Goal: Task Accomplishment & Management: Manage account settings

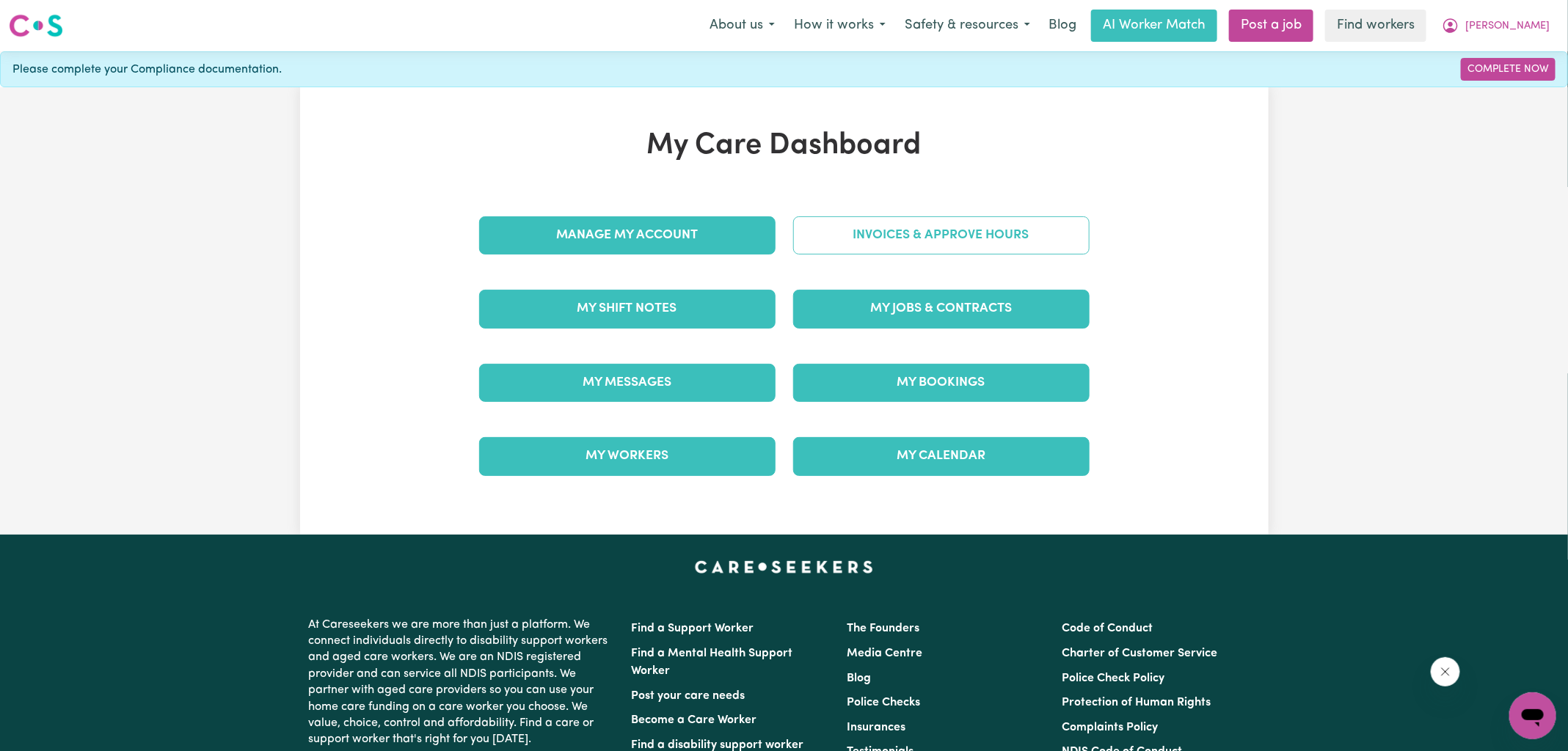
click at [917, 238] on link "Invoices & Approve Hours" at bounding box center [941, 235] width 297 height 38
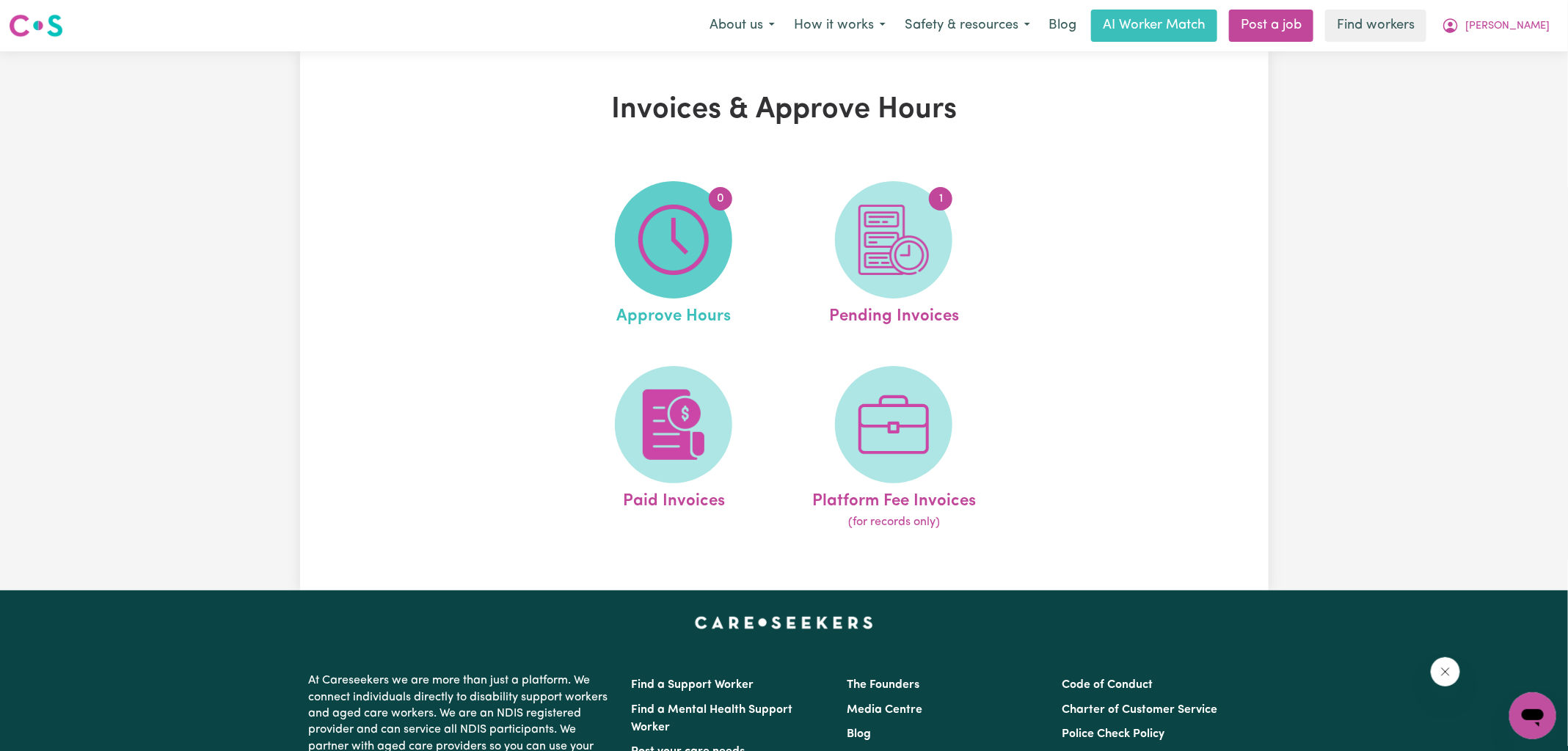
click at [668, 198] on span "0" at bounding box center [673, 239] width 117 height 117
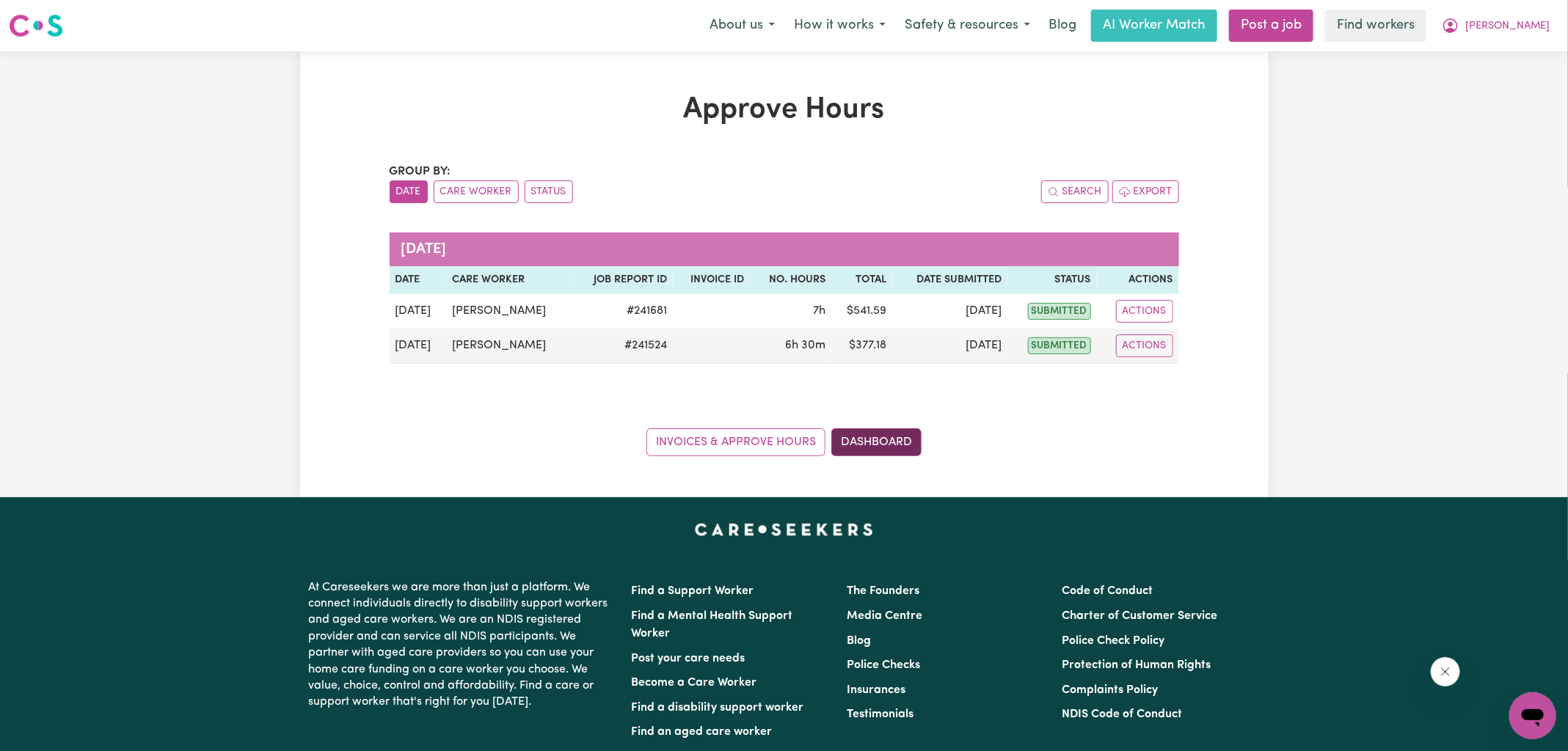
click at [906, 441] on link "Dashboard" at bounding box center [877, 442] width 91 height 28
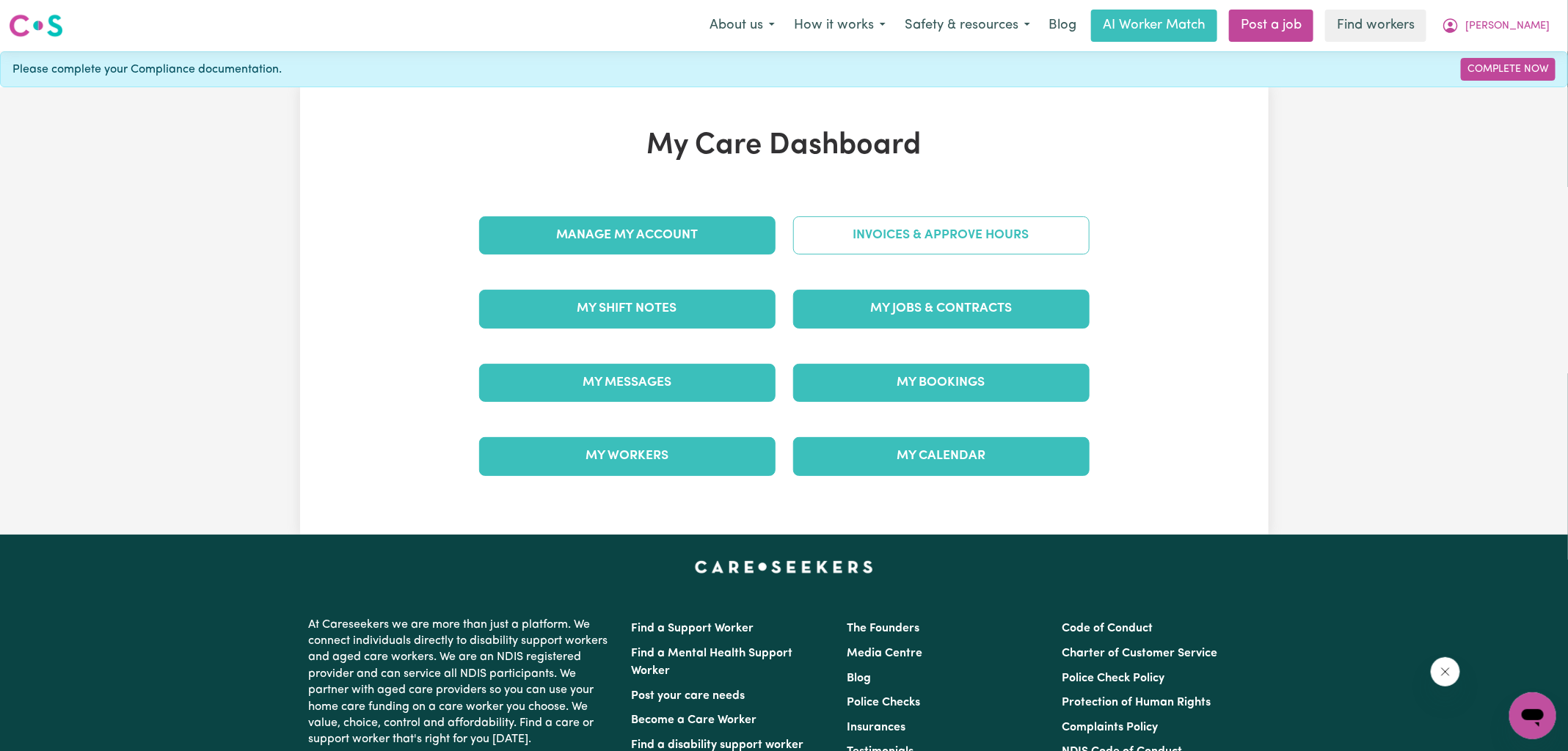
click at [888, 236] on link "Invoices & Approve Hours" at bounding box center [941, 235] width 297 height 38
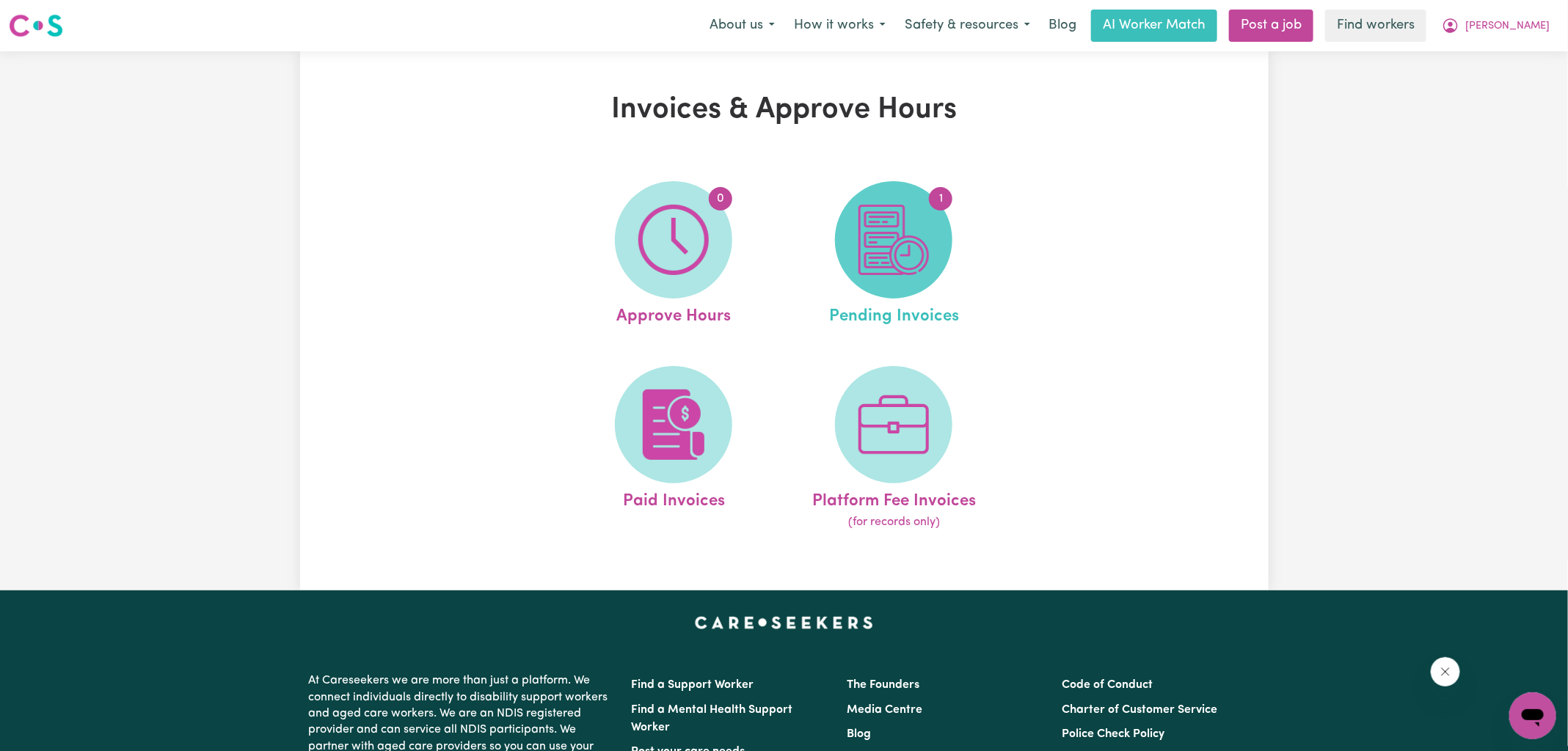
click at [880, 261] on img at bounding box center [893, 240] width 70 height 70
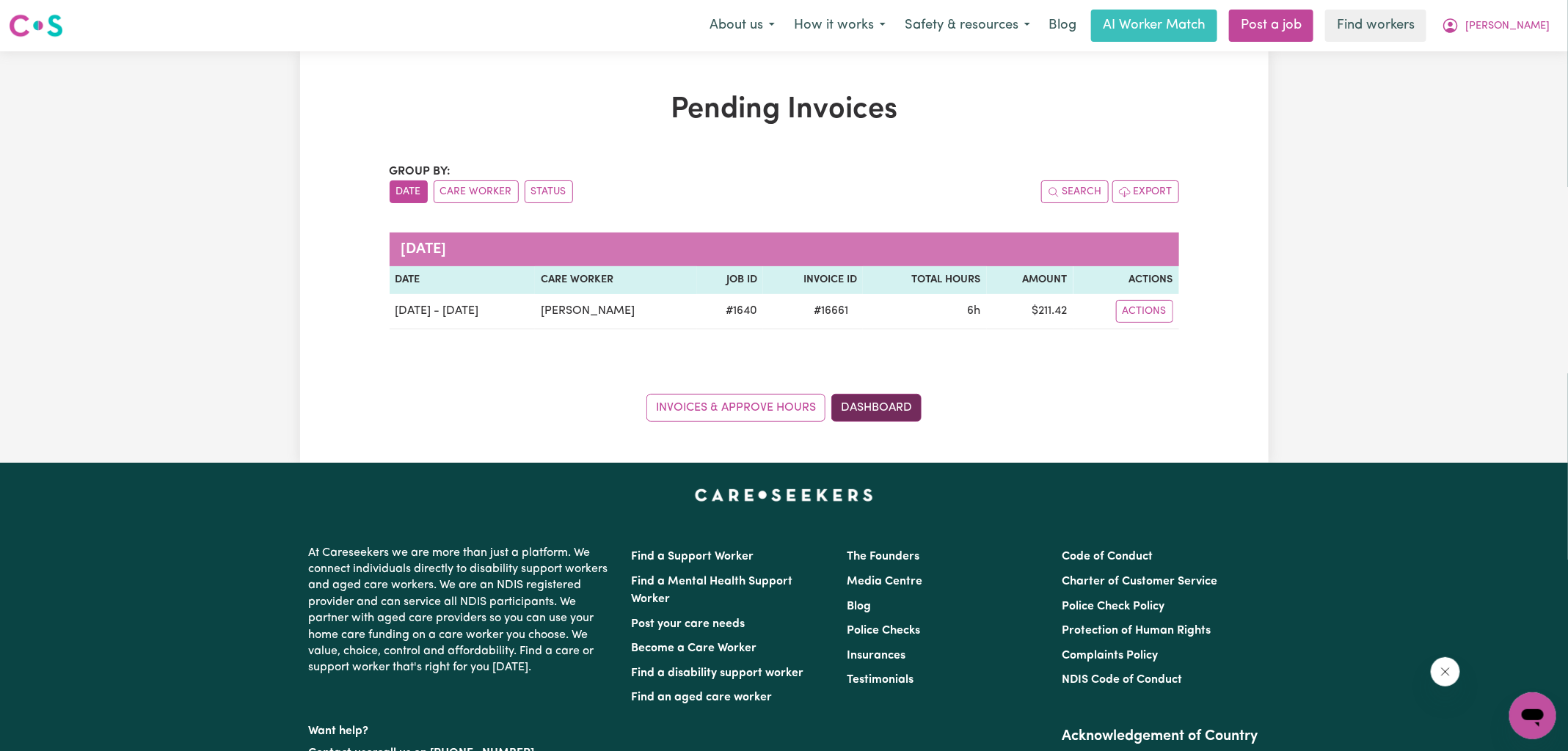
click at [890, 412] on link "Dashboard" at bounding box center [877, 407] width 91 height 28
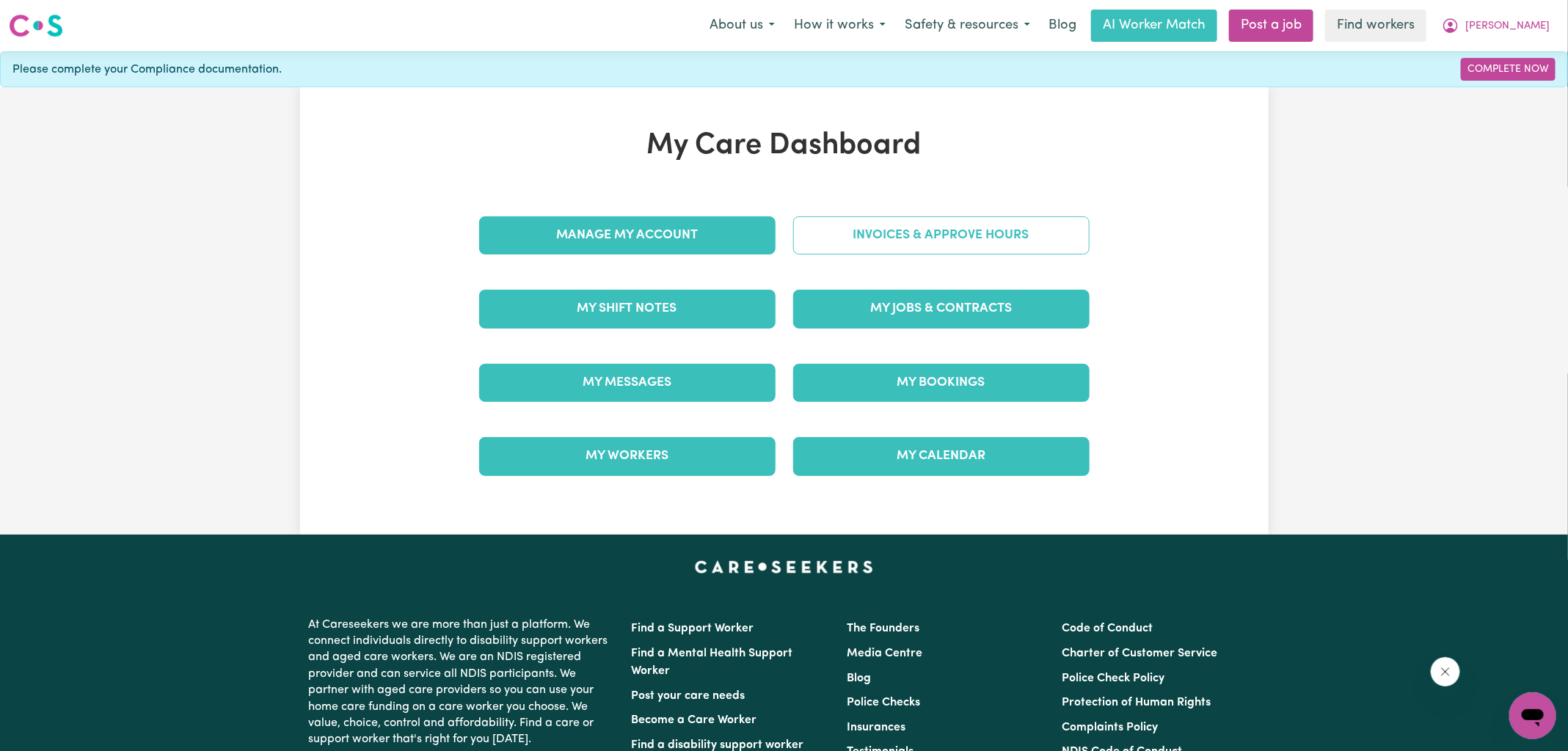
click at [889, 236] on link "Invoices & Approve Hours" at bounding box center [941, 235] width 297 height 38
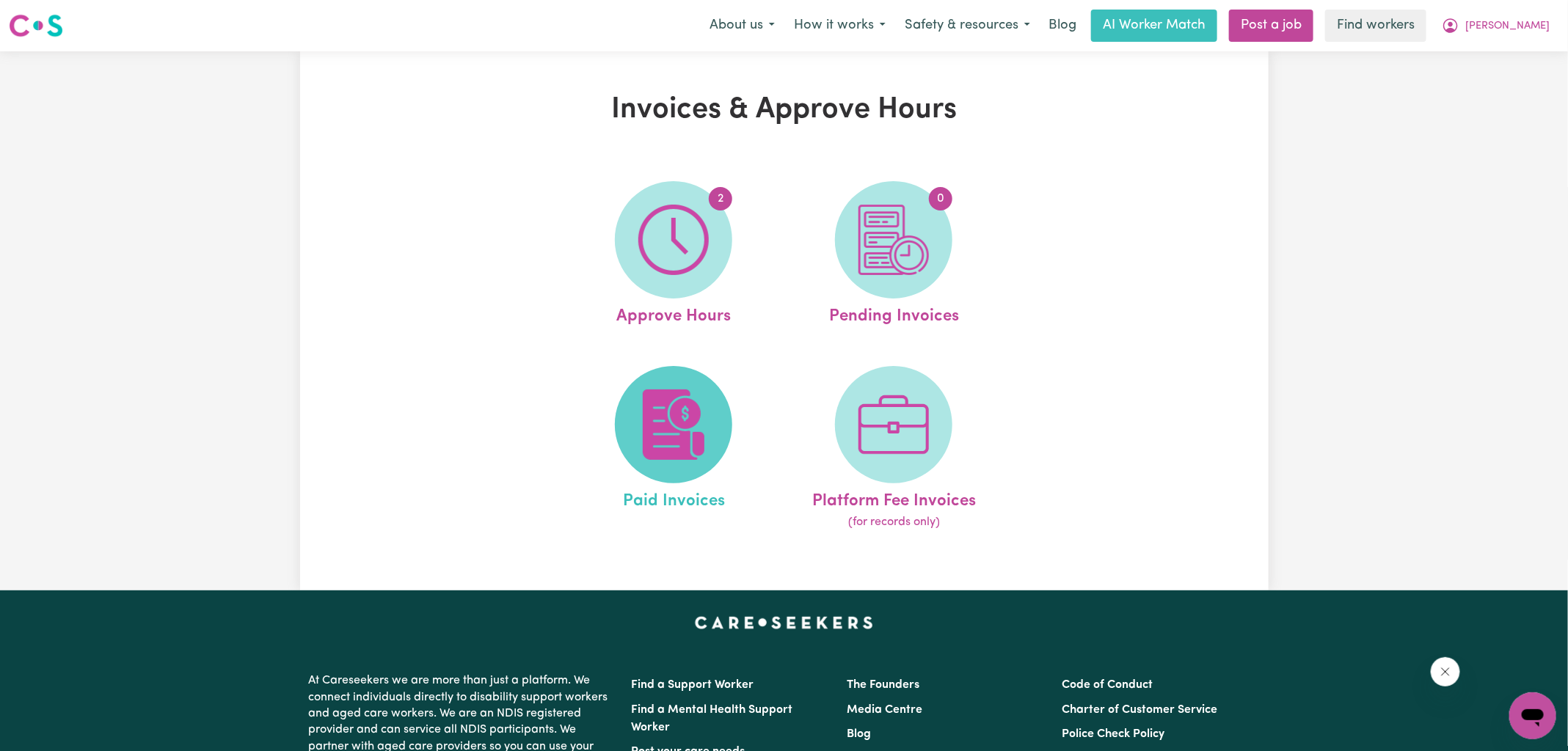
click at [660, 419] on img at bounding box center [674, 425] width 70 height 70
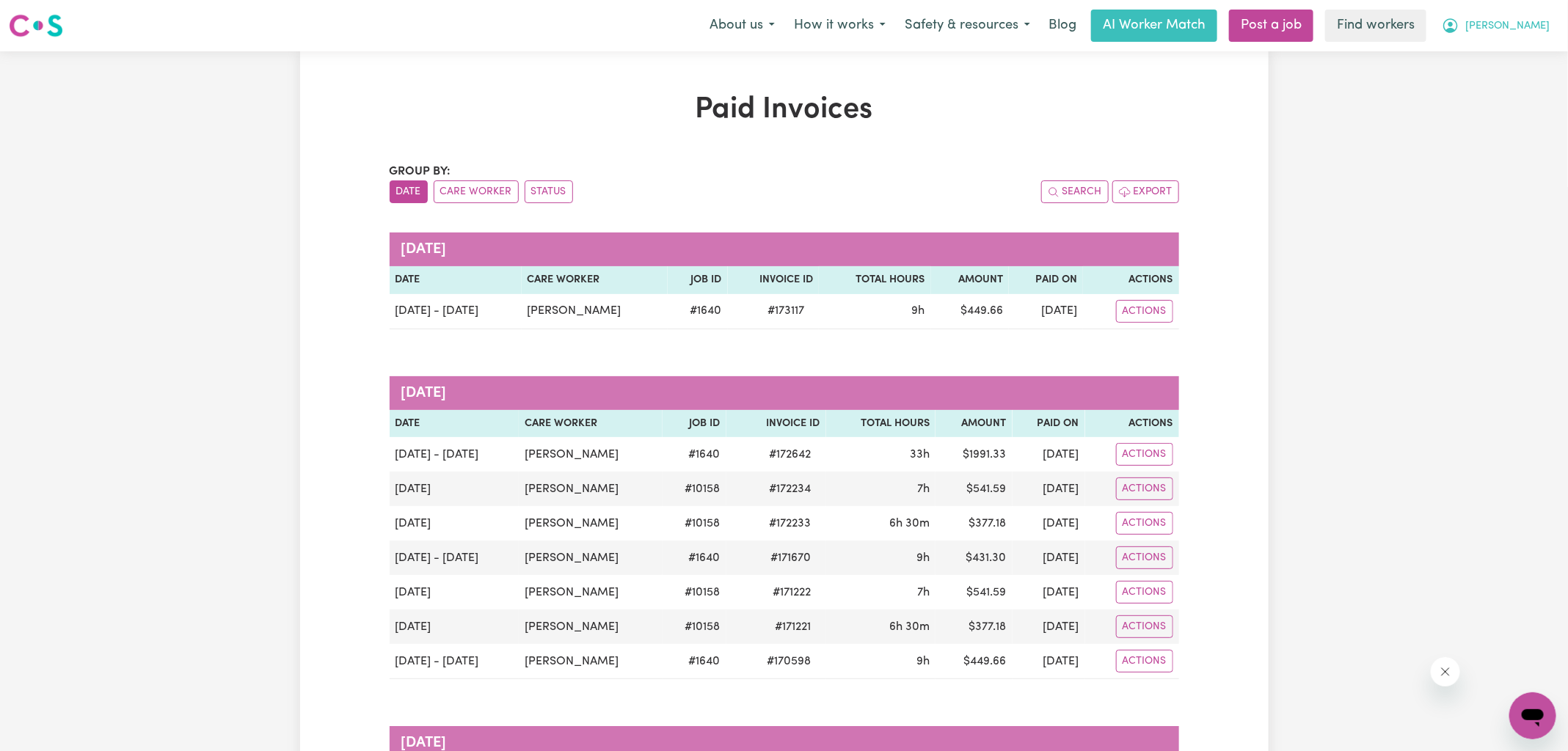
click at [1506, 38] on button "[PERSON_NAME]" at bounding box center [1495, 25] width 127 height 30
click at [1508, 59] on link "My Dashboard" at bounding box center [1500, 57] width 115 height 28
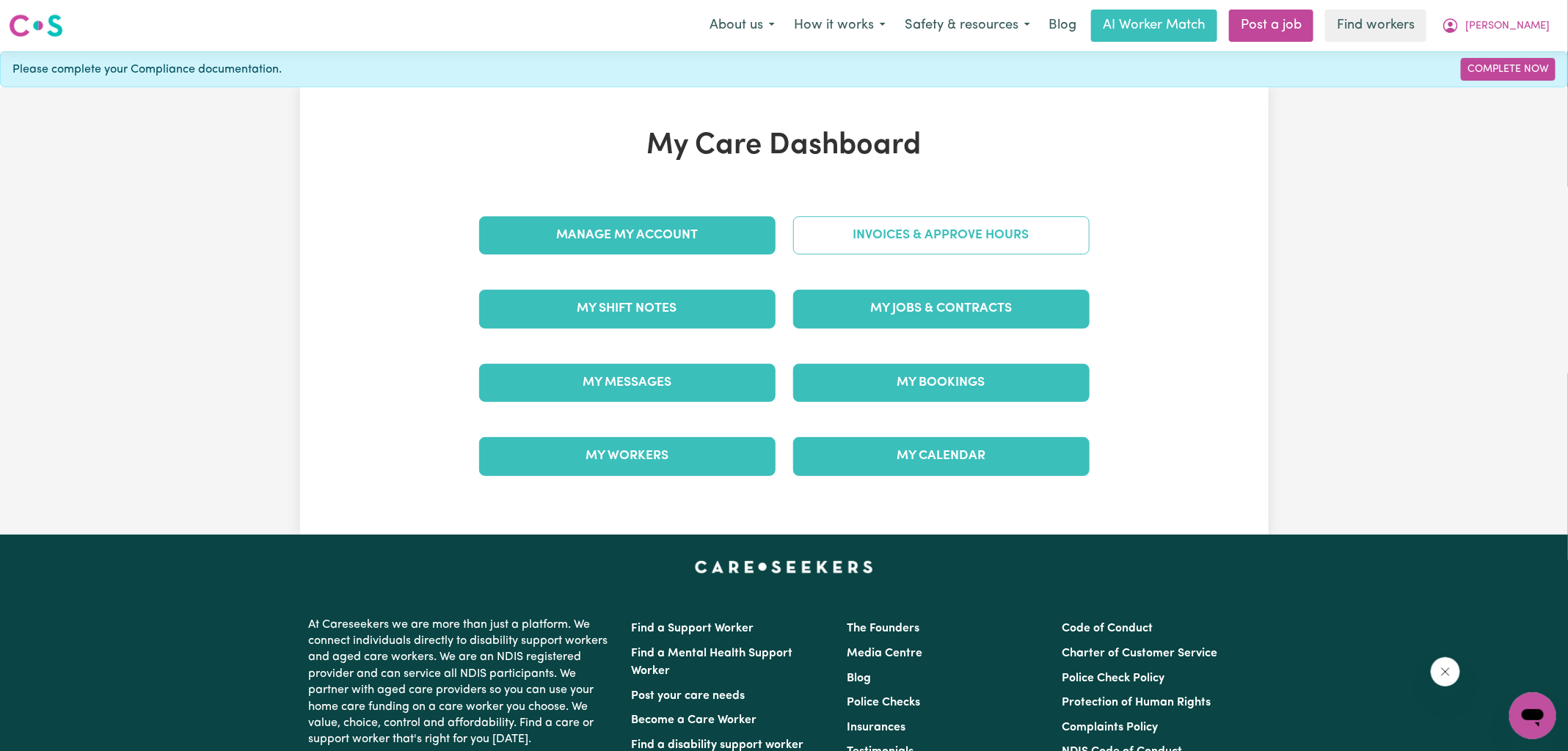
click at [895, 239] on link "Invoices & Approve Hours" at bounding box center [941, 235] width 297 height 38
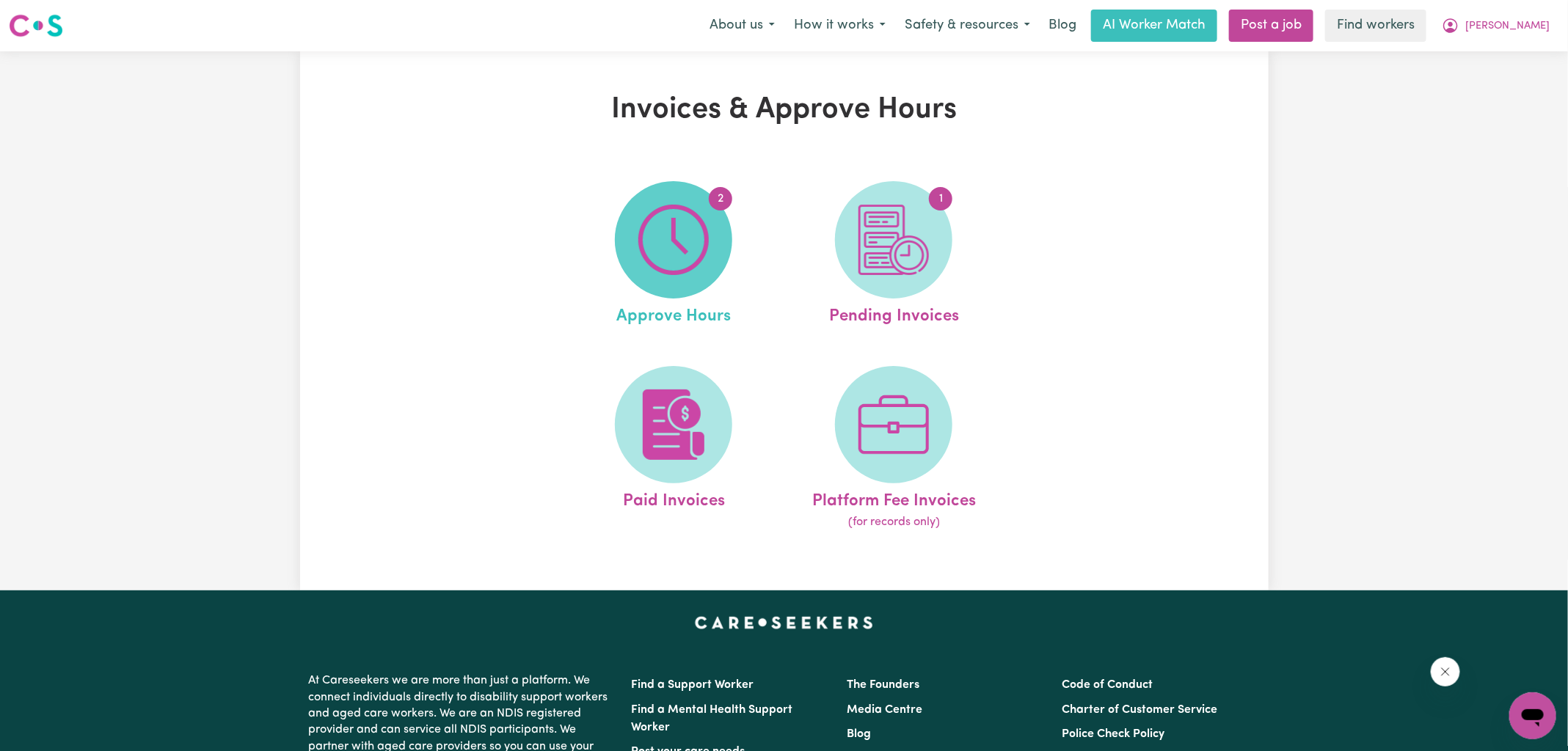
click at [696, 244] on img at bounding box center [674, 240] width 70 height 70
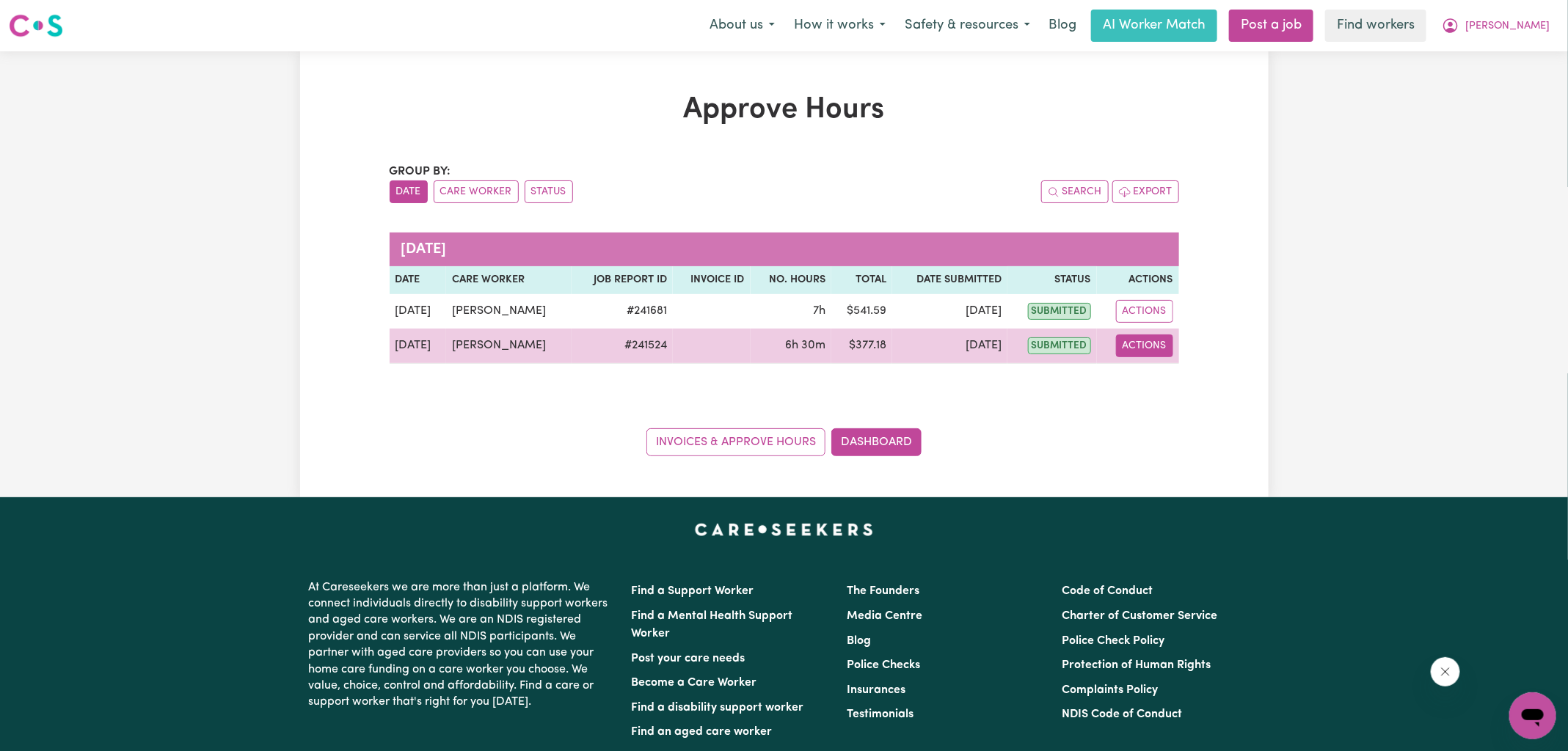
click at [1133, 339] on button "Actions" at bounding box center [1145, 345] width 57 height 23
click at [1170, 380] on link "View Job Report" at bounding box center [1182, 380] width 126 height 30
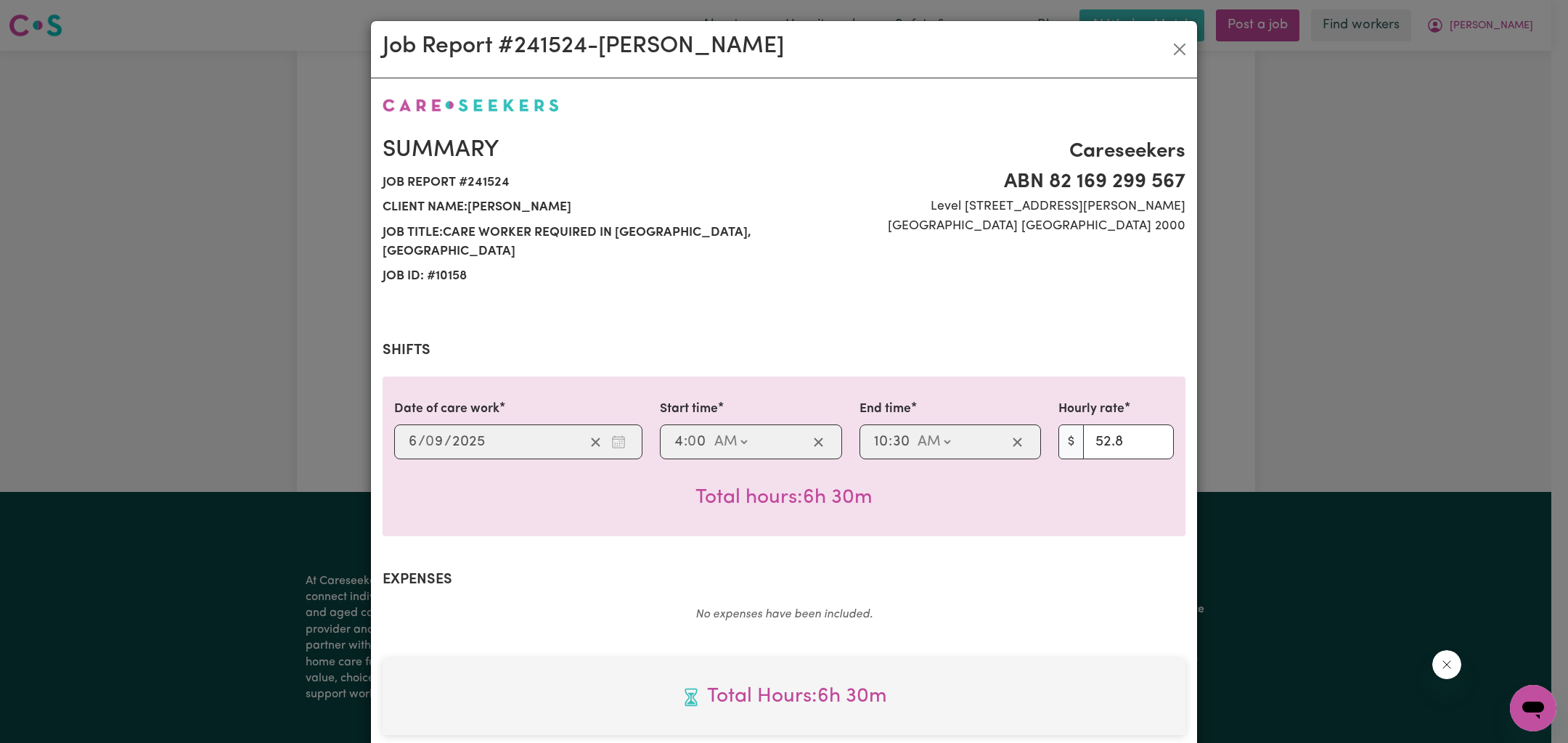
scroll to position [373, 0]
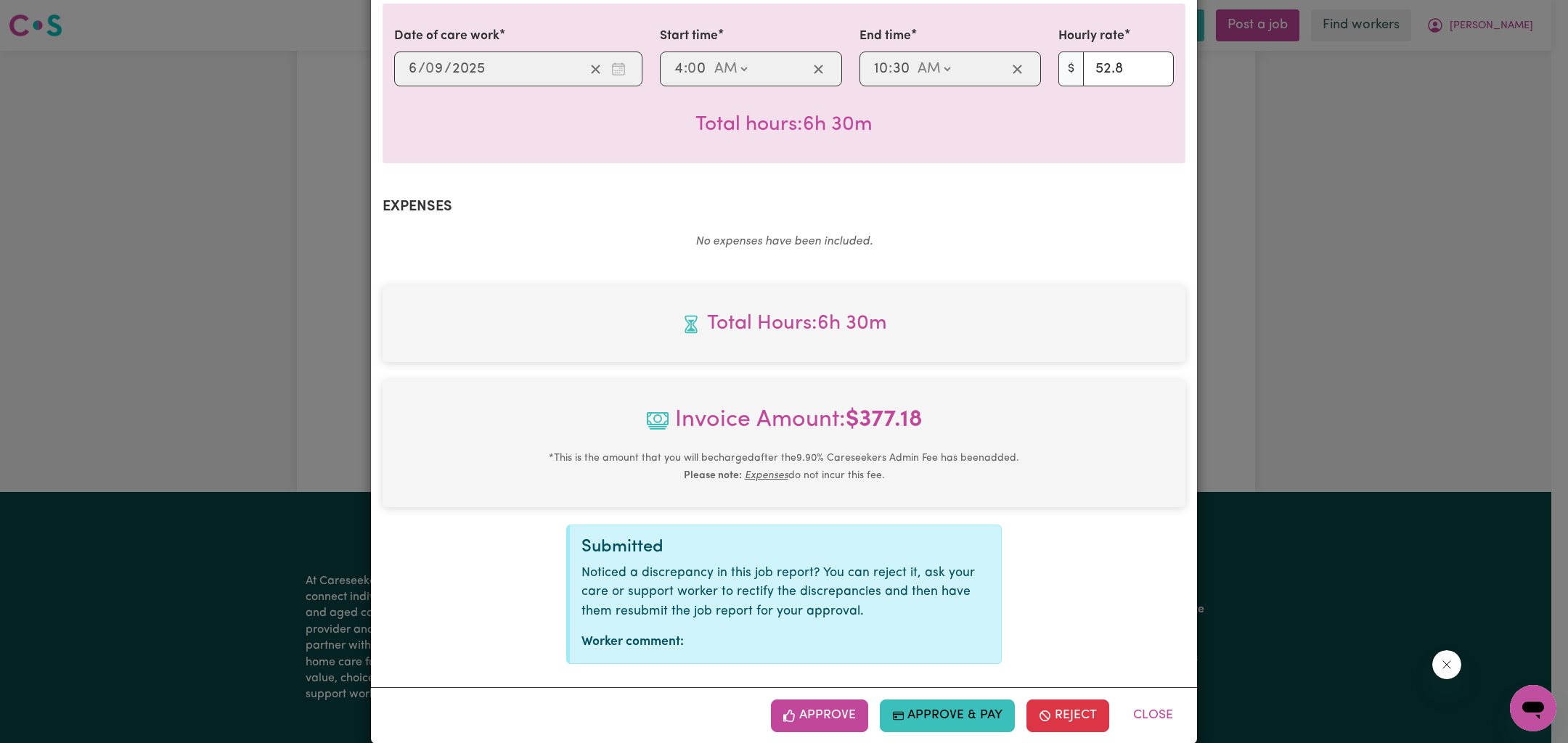
drag, startPoint x: 816, startPoint y: 693, endPoint x: 853, endPoint y: 664, distance: 47.0
click at [816, 699] on button "Approve" at bounding box center [819, 715] width 97 height 32
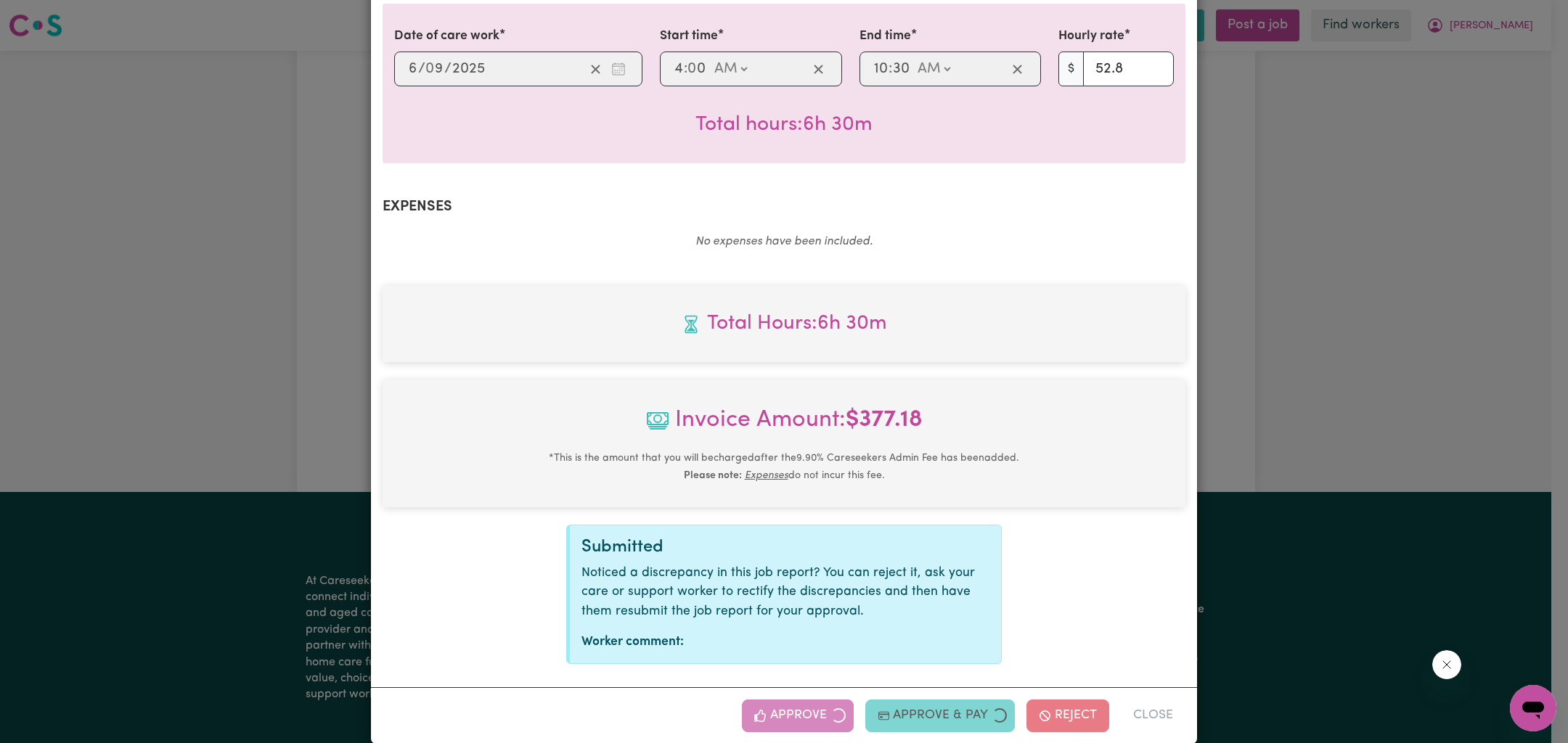
click at [1403, 370] on div "Job Report # 241524 - [PERSON_NAME] Summary Job report # 241524 Client name: [P…" at bounding box center [784, 371] width 1568 height 743
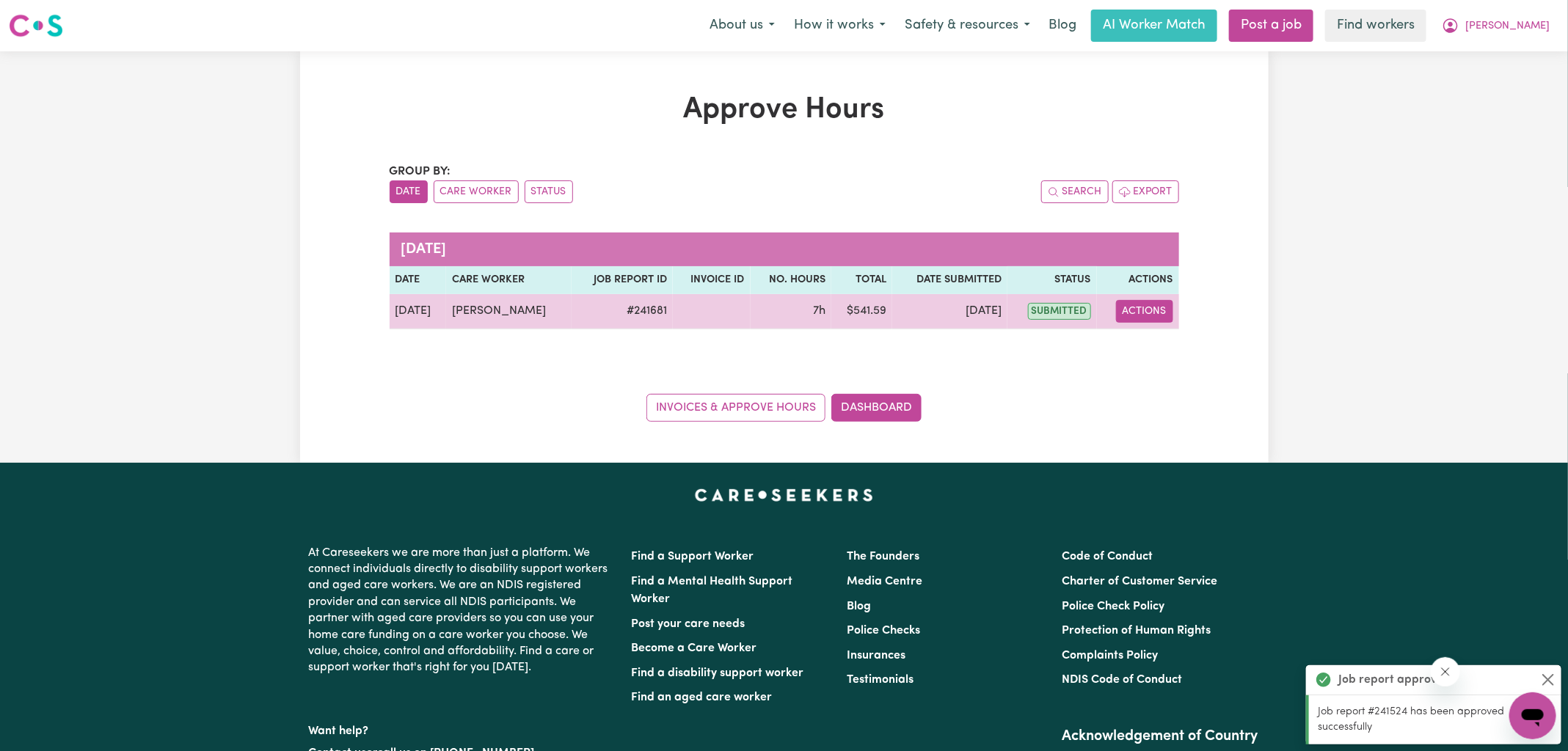
click at [1144, 310] on button "Actions" at bounding box center [1145, 311] width 57 height 23
click at [1211, 347] on link "View Job Report" at bounding box center [1182, 345] width 126 height 30
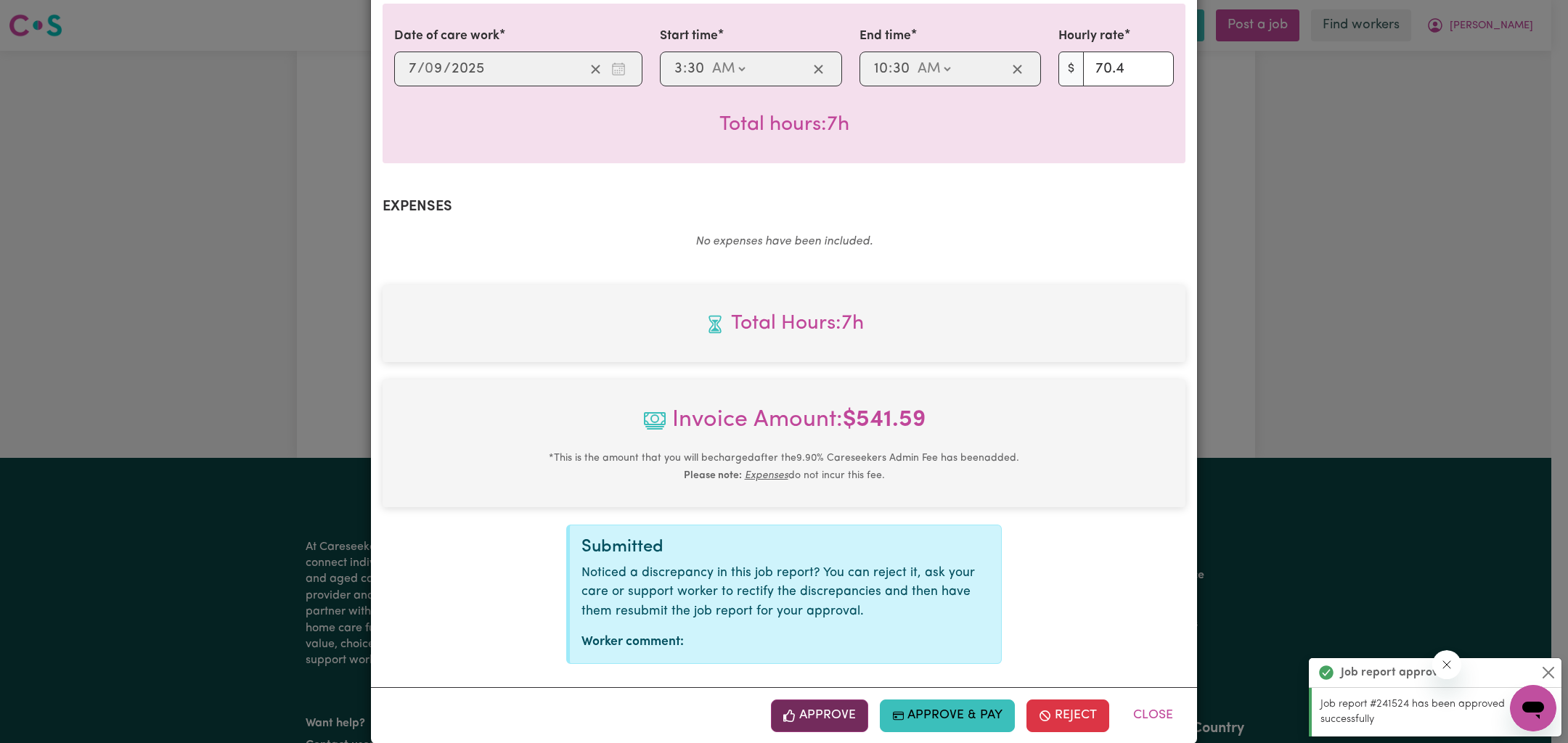
click at [837, 706] on button "Approve" at bounding box center [819, 715] width 97 height 32
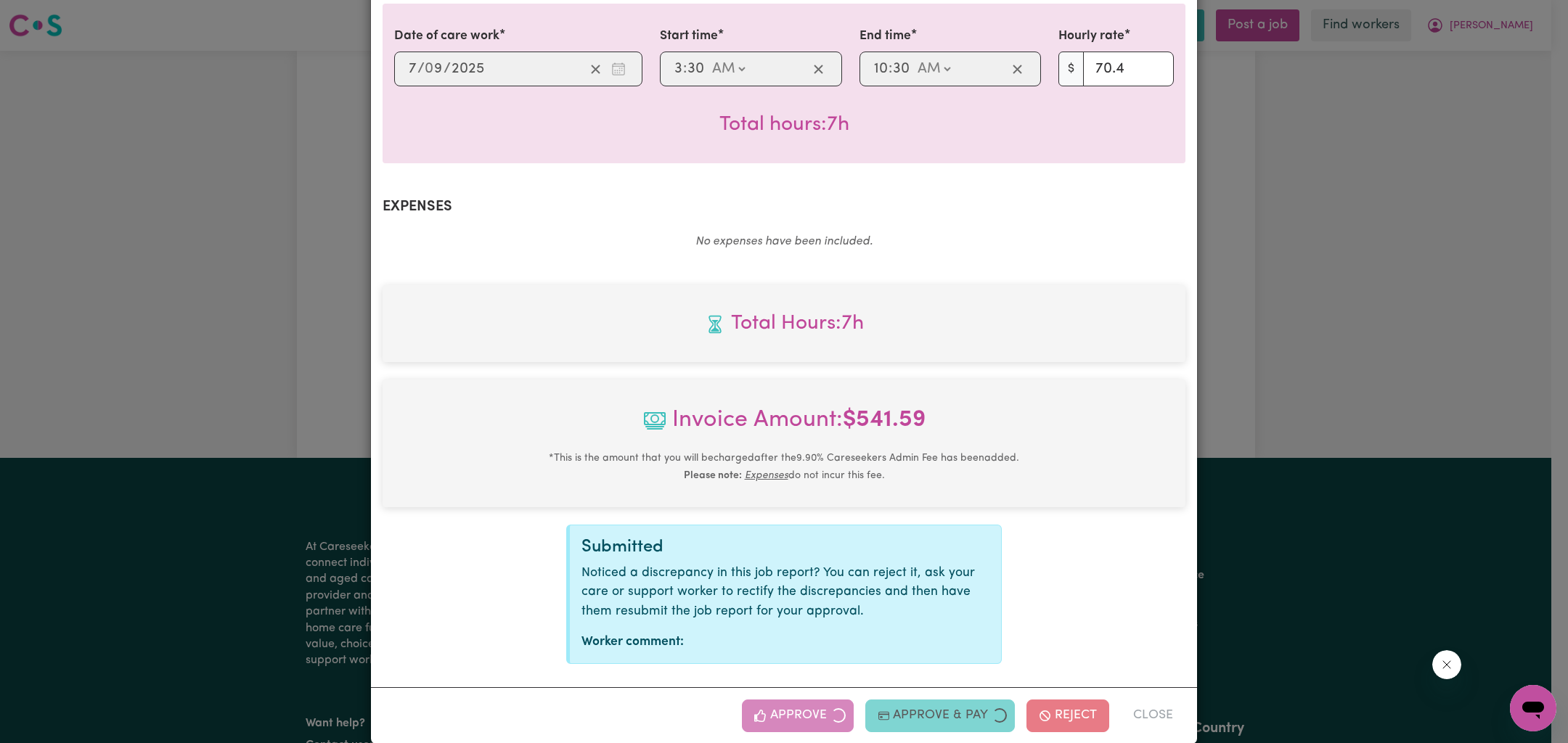
click at [1404, 369] on div "Job Report # 241681 - [PERSON_NAME] Summary Job report # 241681 Client name: [P…" at bounding box center [784, 371] width 1568 height 743
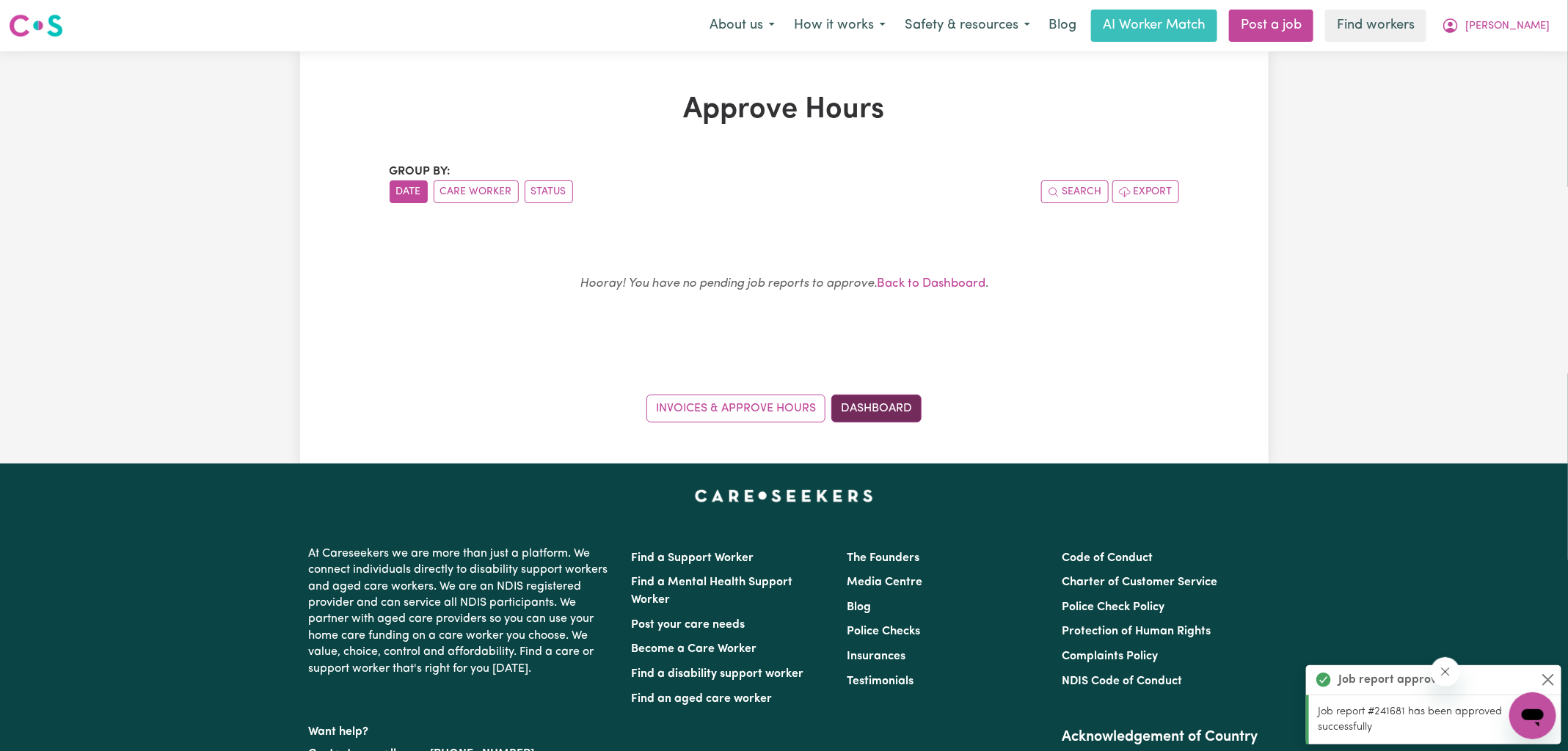
click at [890, 411] on link "Dashboard" at bounding box center [877, 408] width 91 height 28
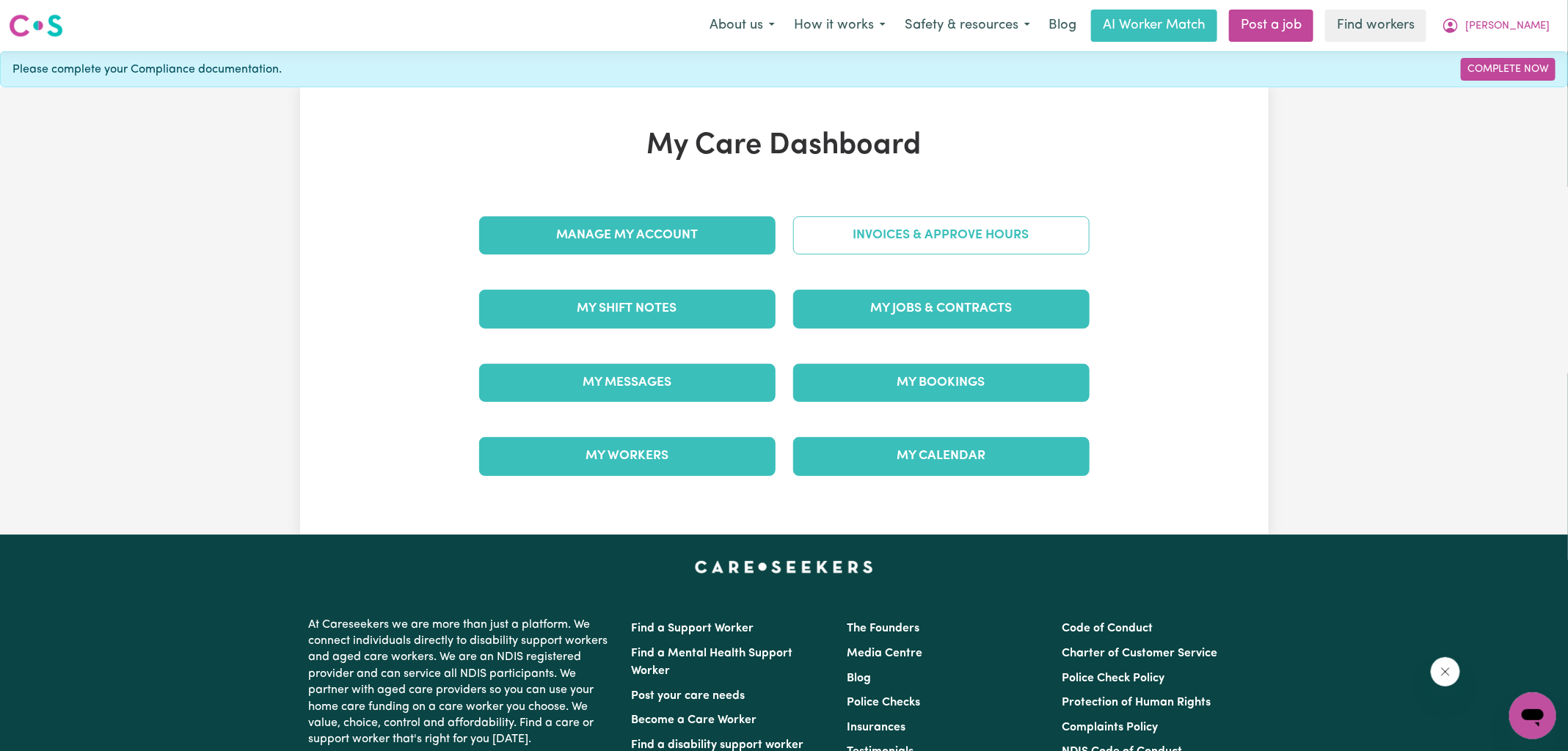
click at [911, 227] on link "Invoices & Approve Hours" at bounding box center [941, 235] width 297 height 38
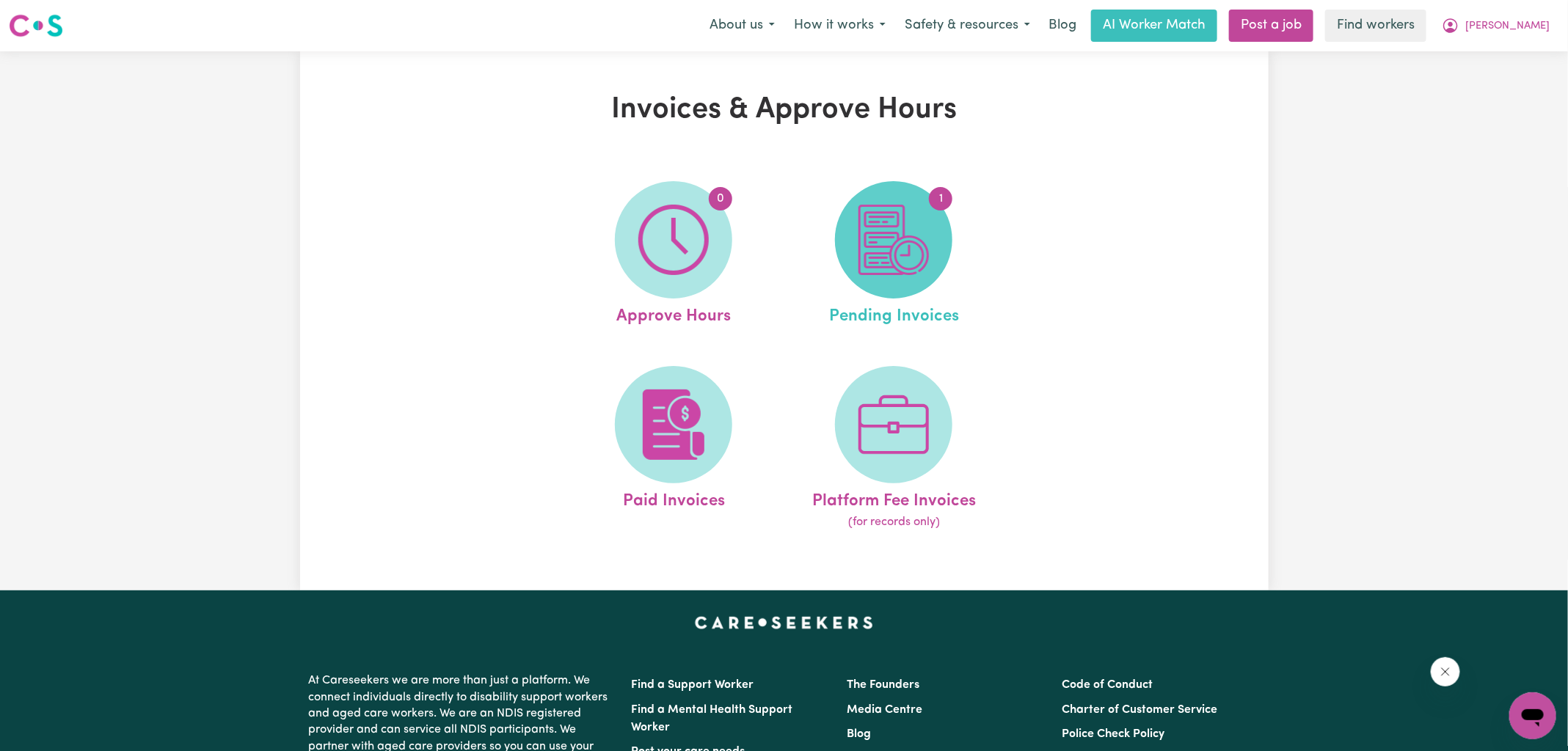
click at [918, 261] on img at bounding box center [893, 240] width 70 height 70
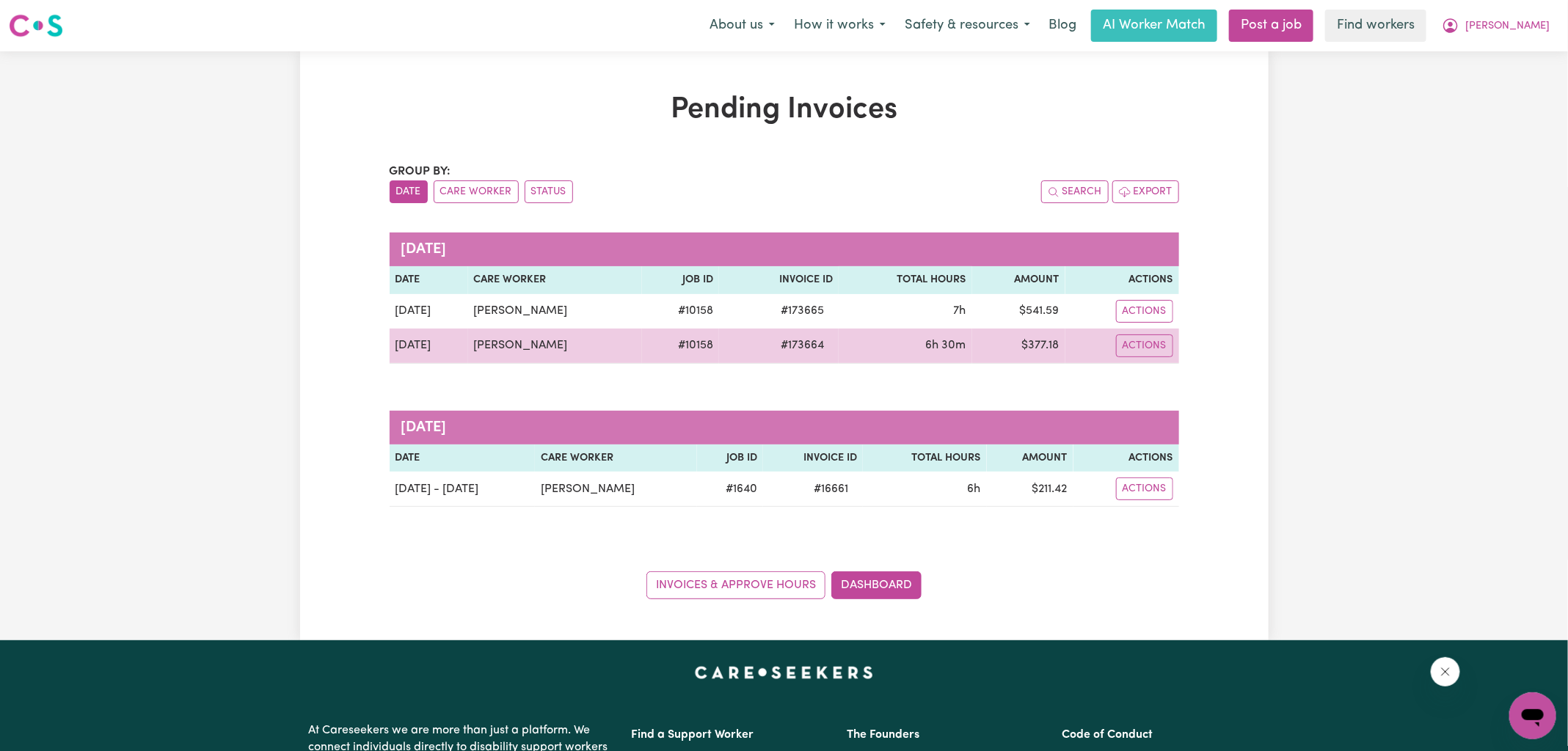
click at [802, 341] on span "# 173664" at bounding box center [802, 345] width 61 height 18
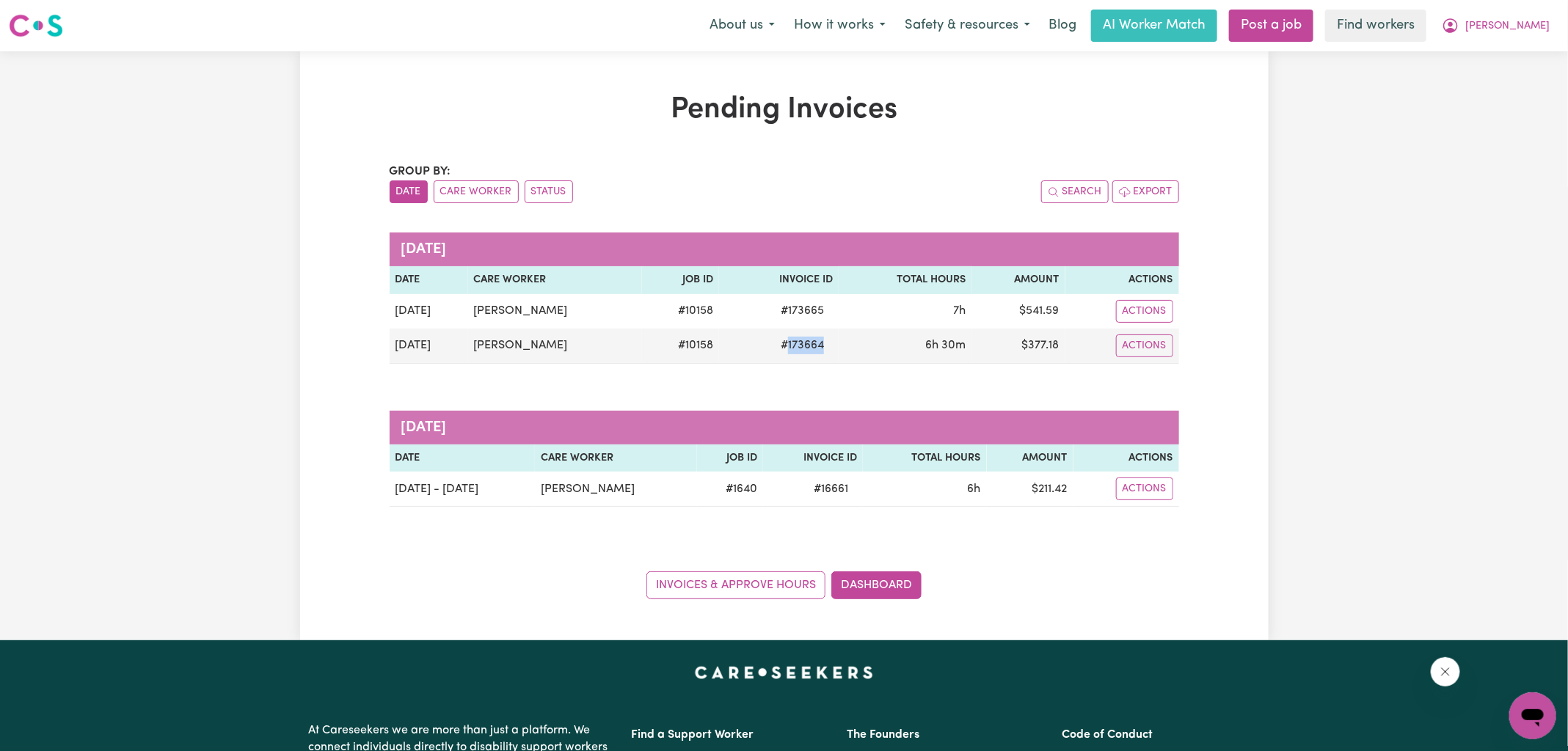
copy span "173664"
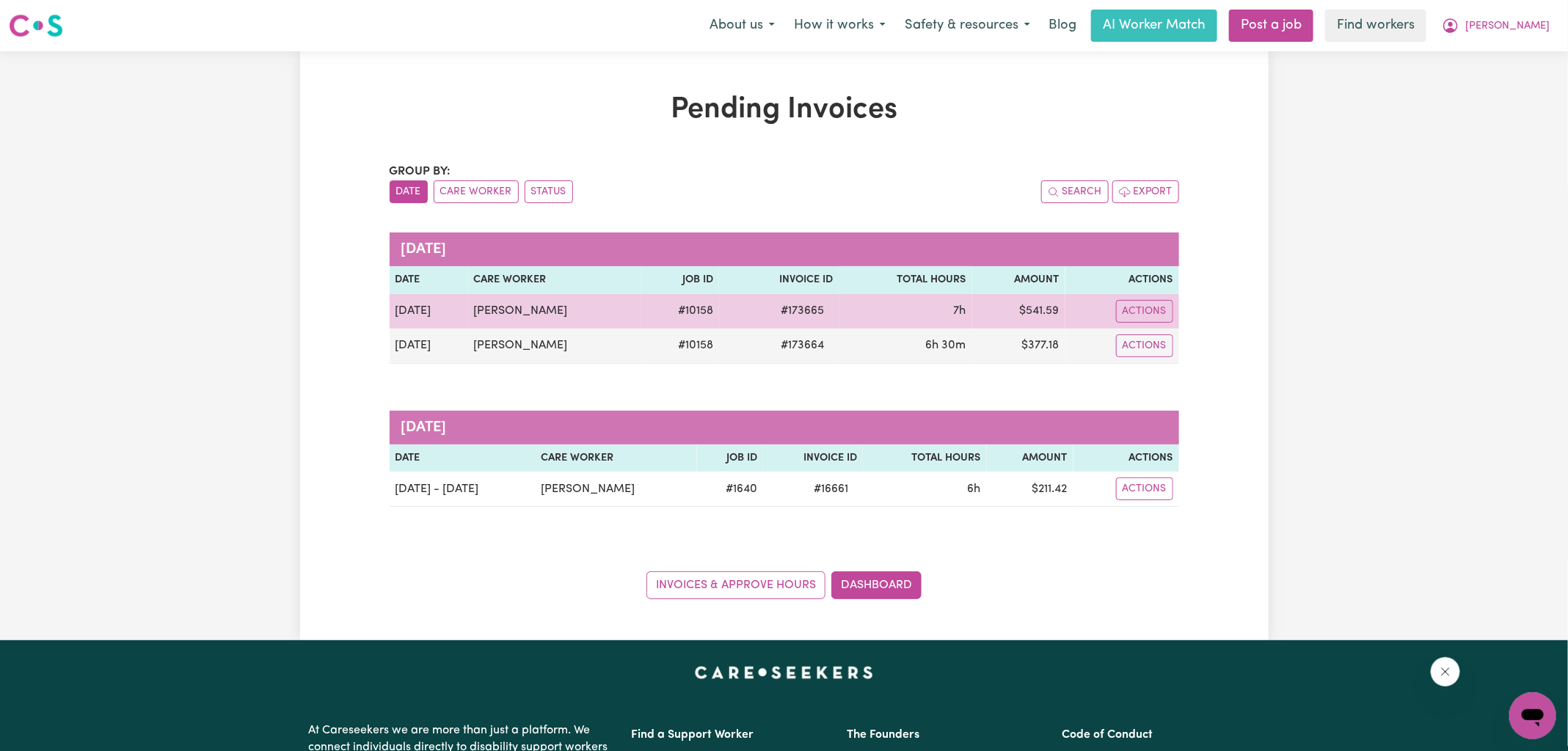
click at [789, 315] on span "# 173665" at bounding box center [802, 310] width 61 height 18
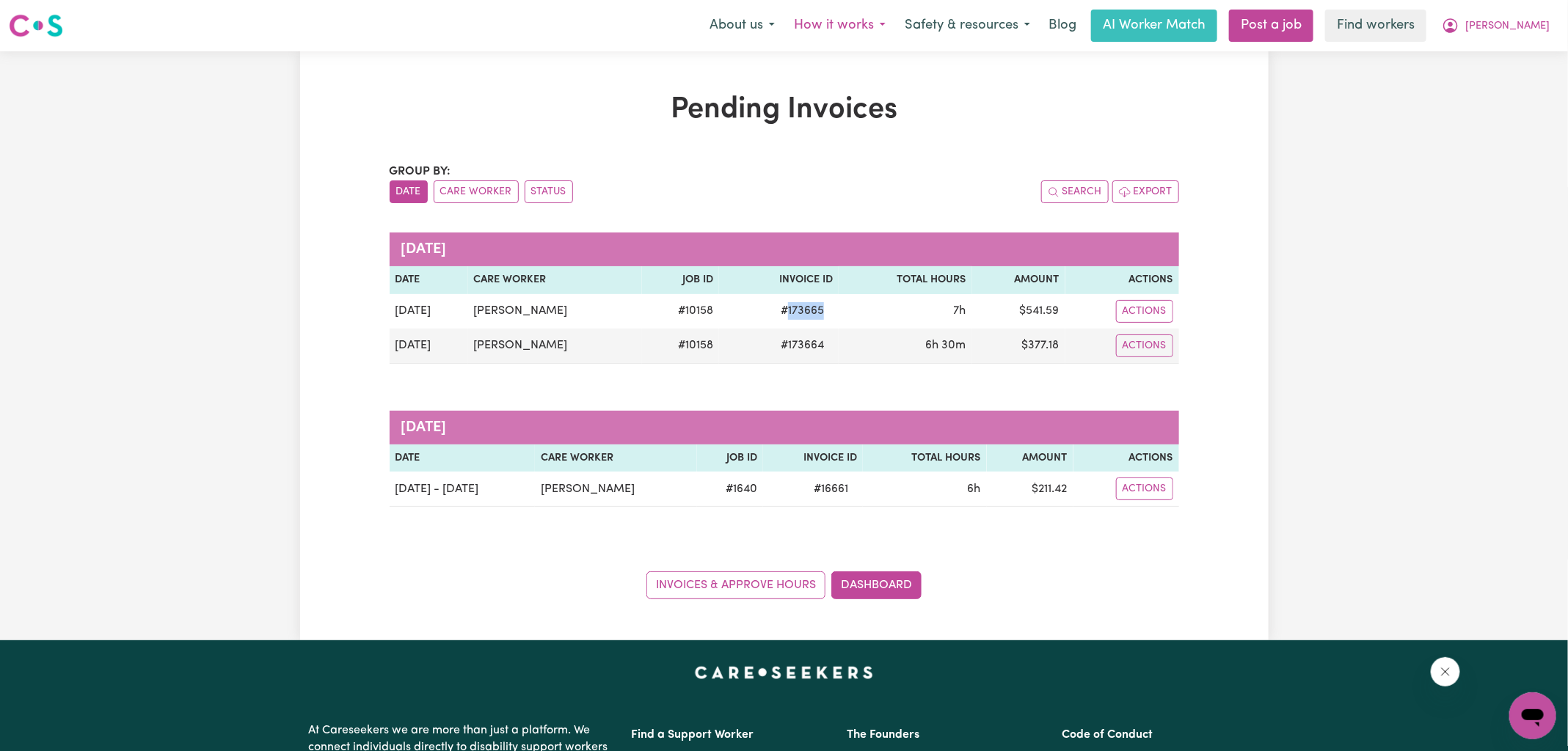
copy span "173665"
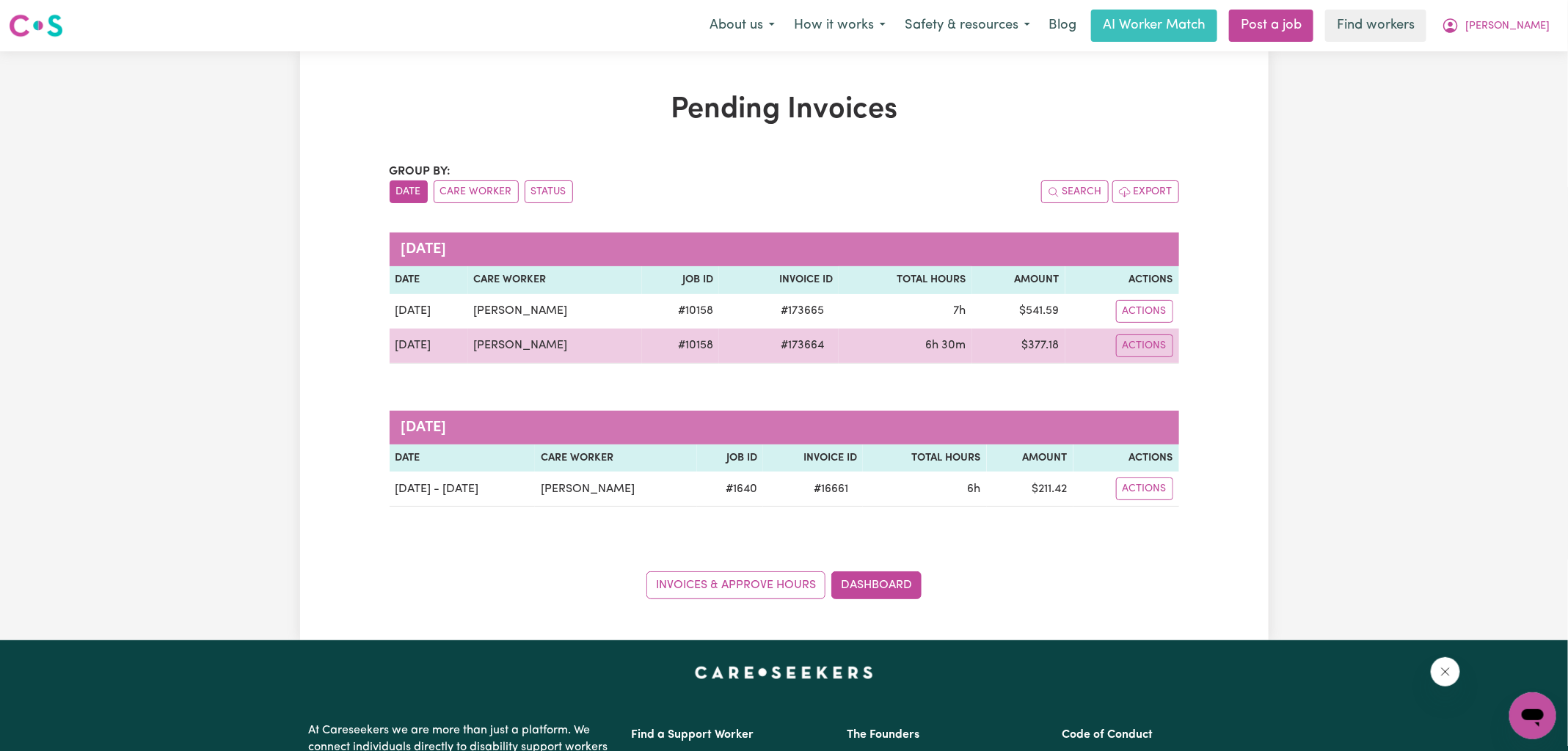
click at [1039, 347] on td "$ 377.18" at bounding box center [1018, 346] width 93 height 35
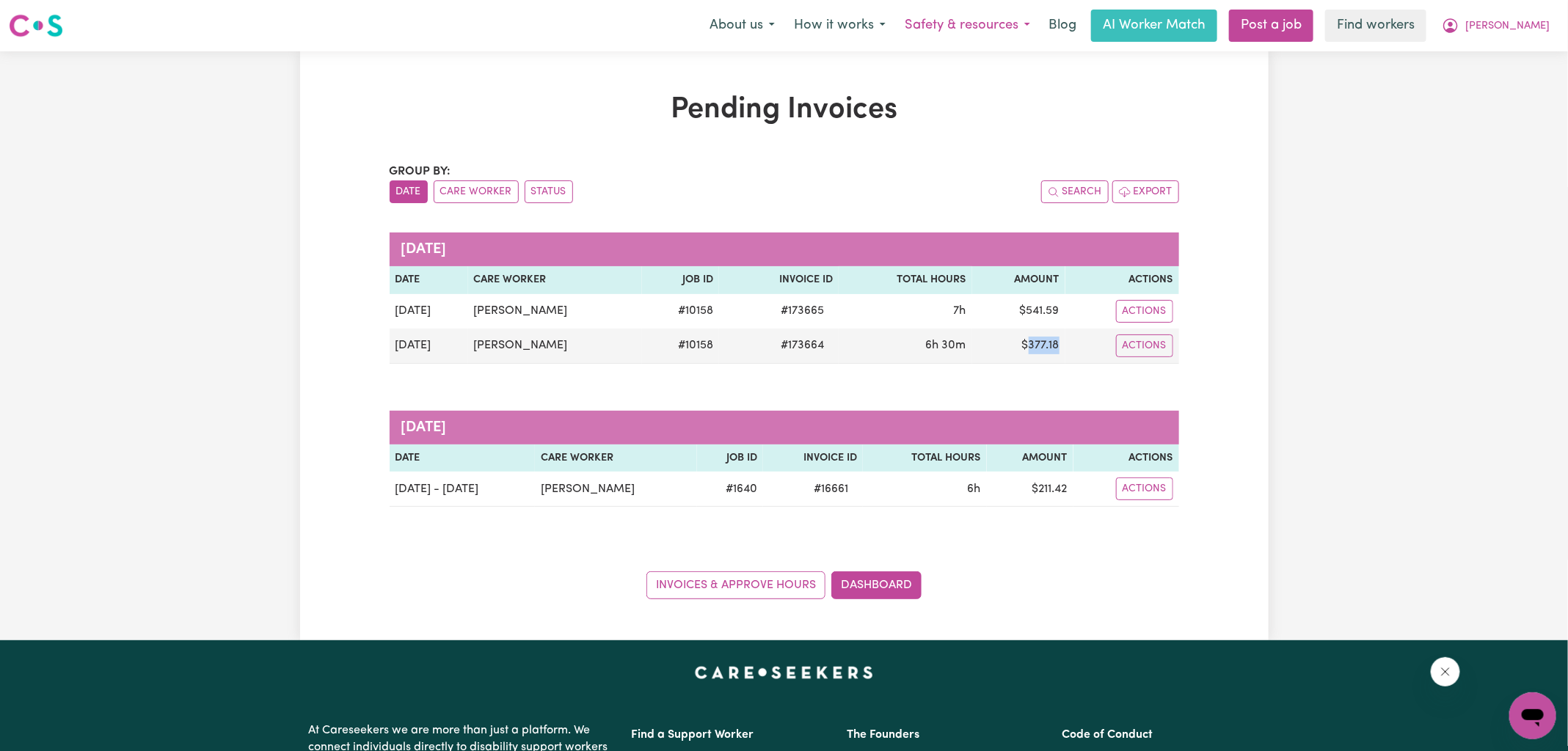
copy td "377.18"
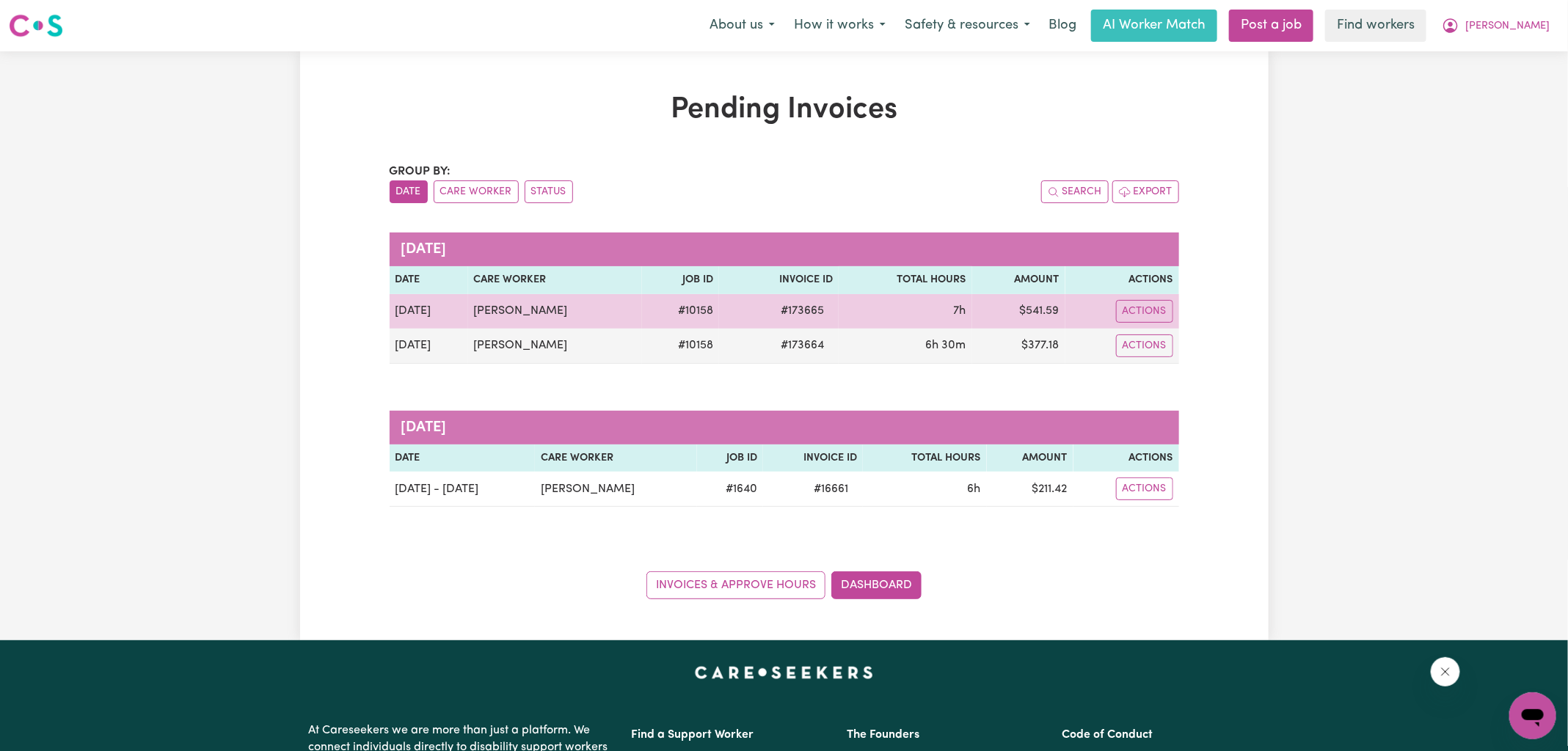
click at [1046, 309] on td "$ 541.59" at bounding box center [1018, 310] width 93 height 34
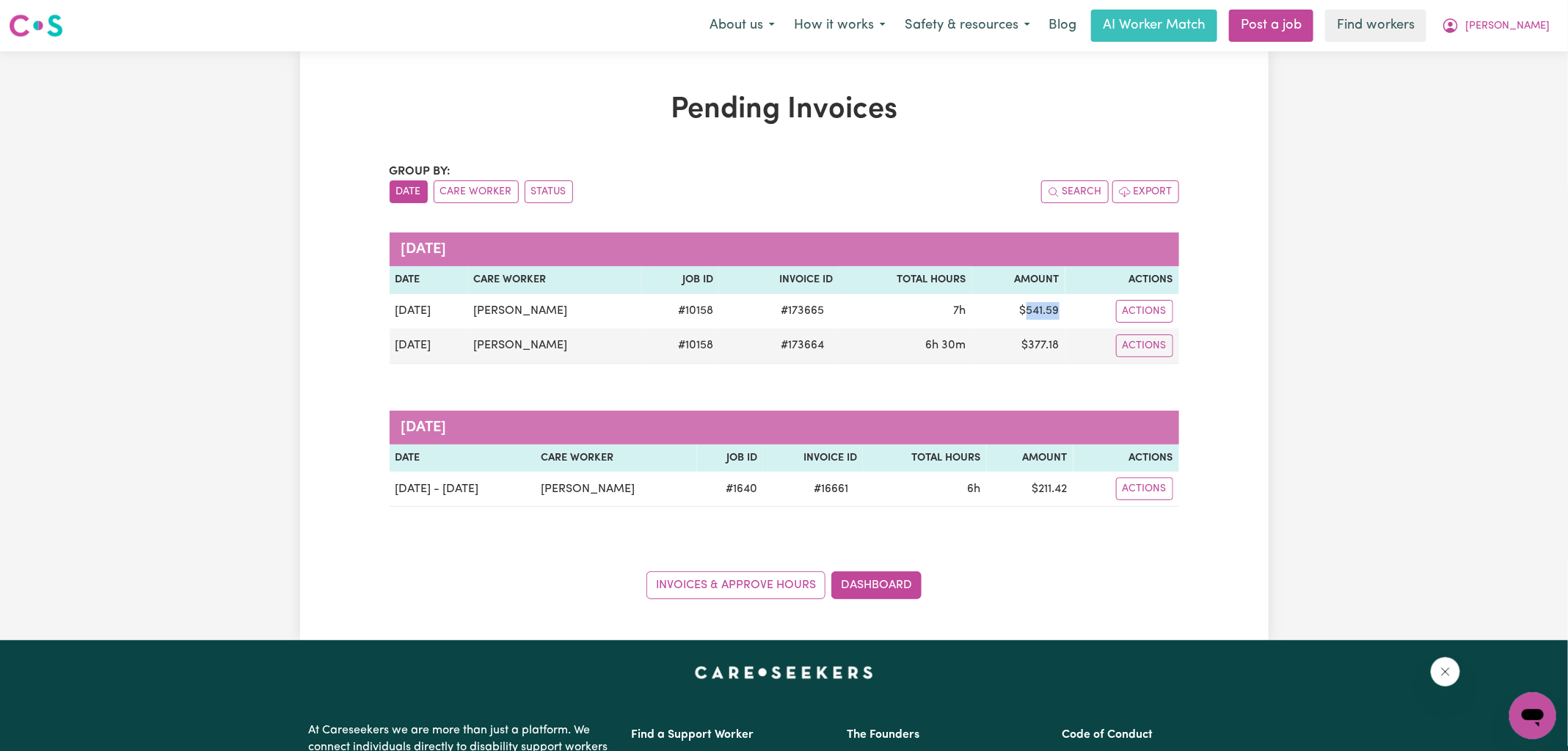
copy td "541.59"
click at [1459, 27] on icon "My Account" at bounding box center [1450, 25] width 18 height 18
click at [1498, 77] on link "Logout" at bounding box center [1500, 84] width 115 height 28
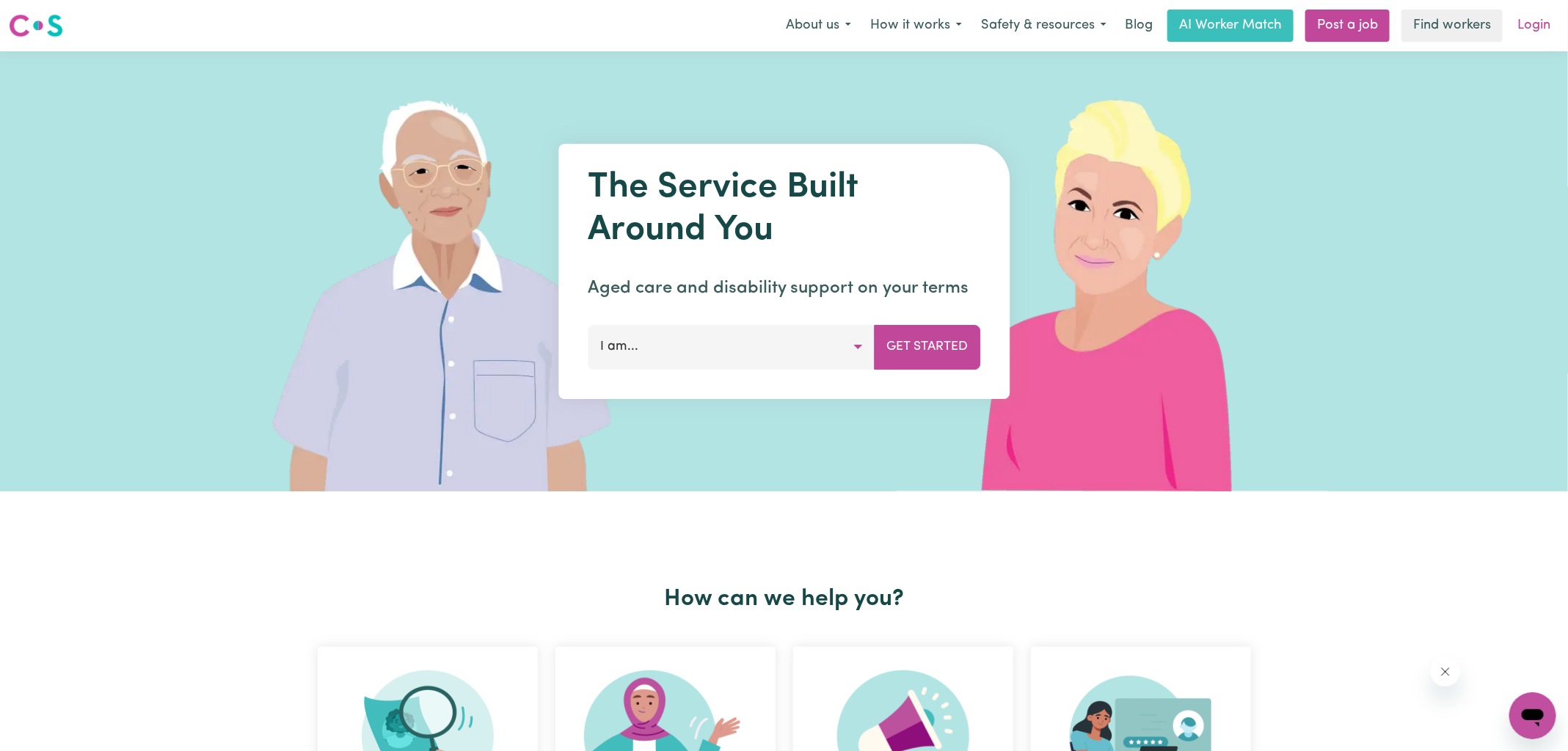
click at [1525, 33] on link "Login" at bounding box center [1533, 25] width 51 height 32
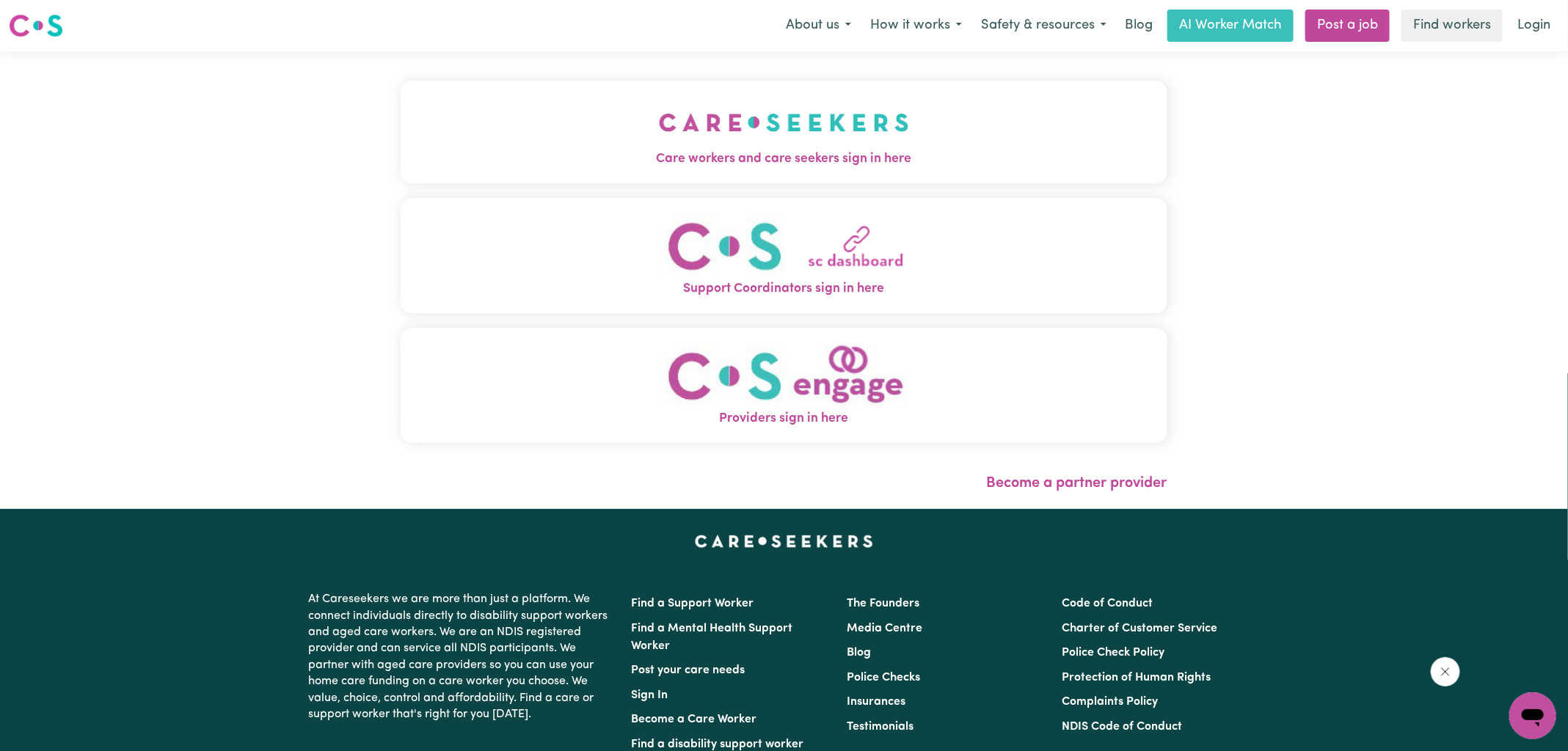
click at [809, 132] on img "Care workers and care seekers sign in here" at bounding box center [784, 122] width 250 height 55
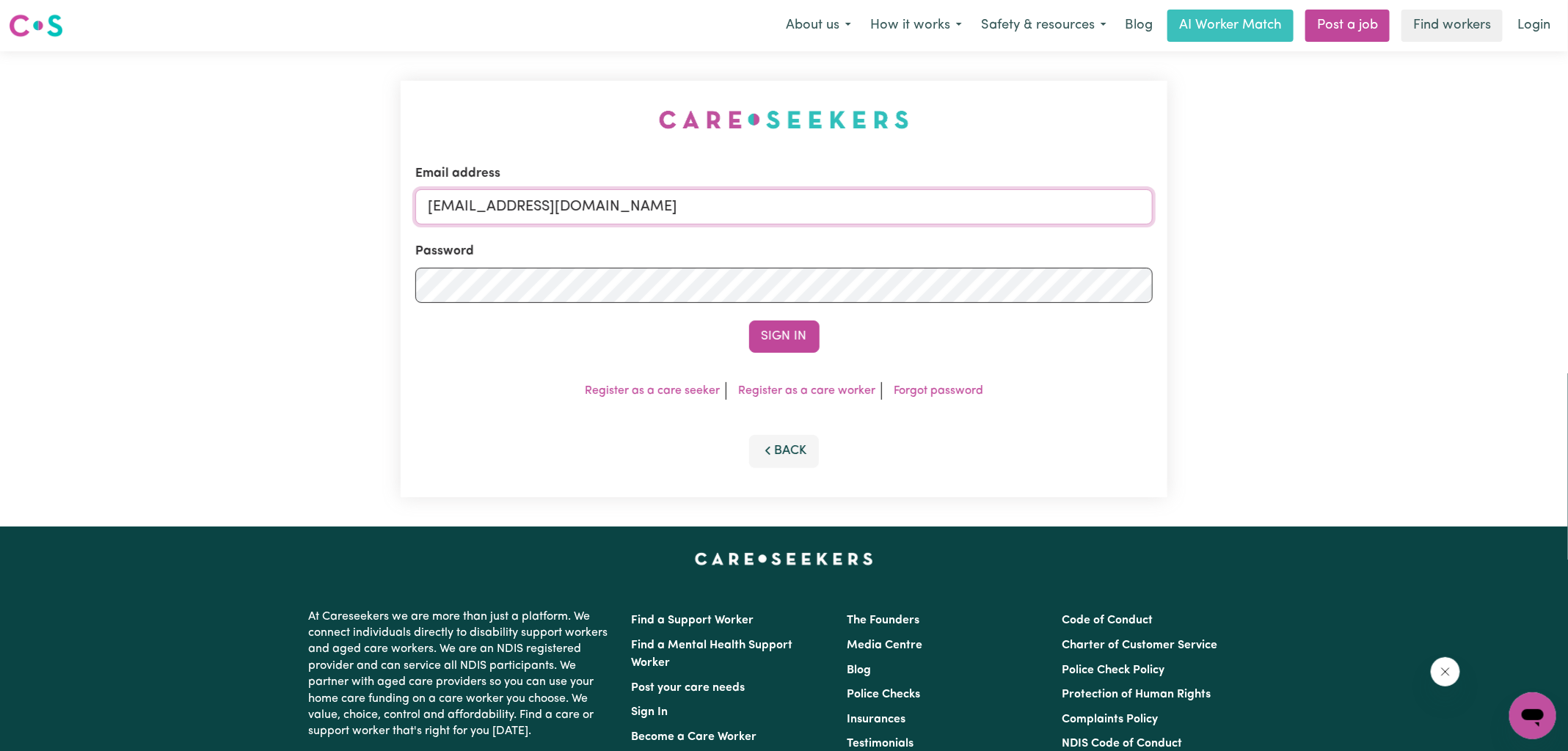
drag, startPoint x: 504, startPoint y: 213, endPoint x: 1468, endPoint y: 269, distance: 965.6
click at [1466, 273] on div "Email address [EMAIL_ADDRESS][DOMAIN_NAME] Password Sign In Register as a care …" at bounding box center [784, 289] width 1568 height 476
type input "[EMAIL_ADDRESS][DOMAIN_NAME]"
click at [749, 321] on button "Sign In" at bounding box center [784, 336] width 70 height 32
